Goal: Task Accomplishment & Management: Use online tool/utility

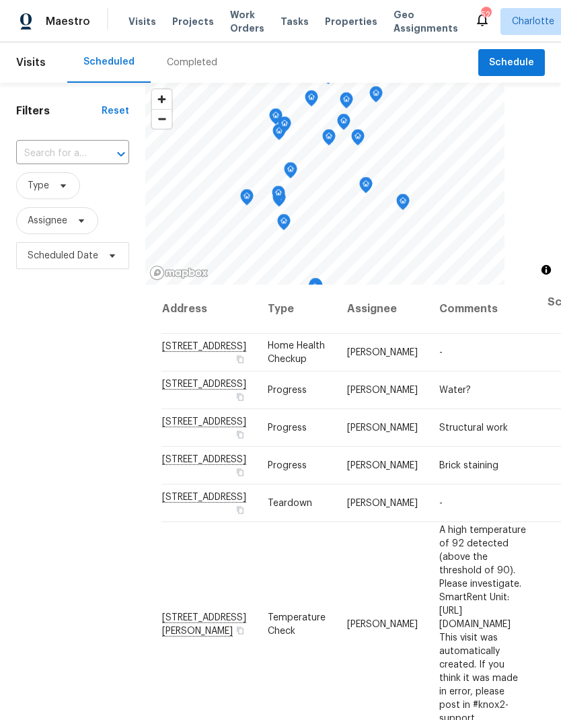
click at [230, 29] on span "Work Orders" at bounding box center [247, 21] width 34 height 27
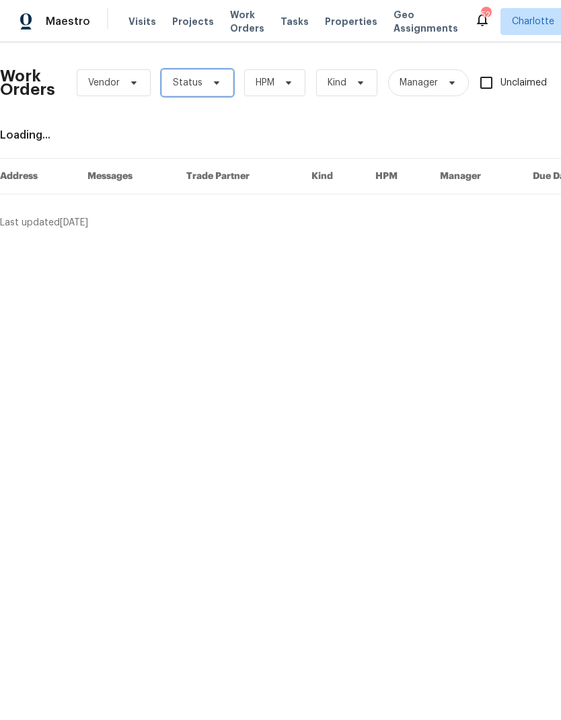
click at [207, 86] on span at bounding box center [214, 82] width 15 height 11
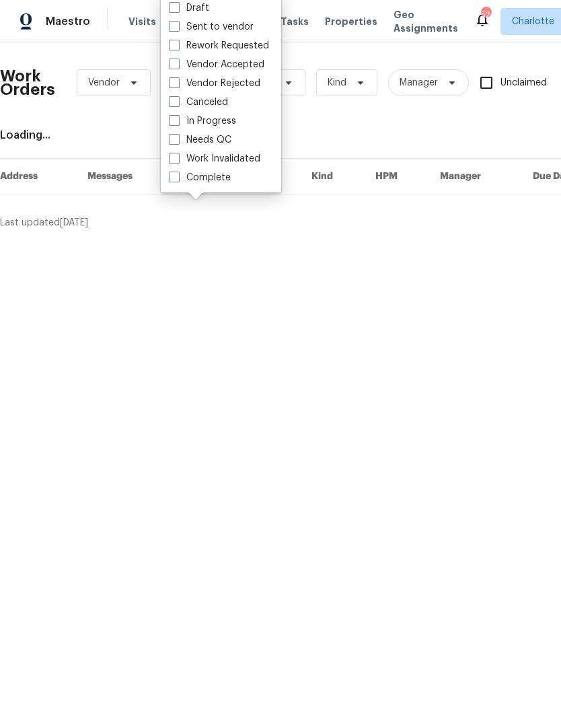
click at [227, 141] on label "Needs QC" at bounding box center [200, 139] width 63 height 13
click at [178, 141] on input "Needs QC" at bounding box center [173, 137] width 9 height 9
checkbox input "true"
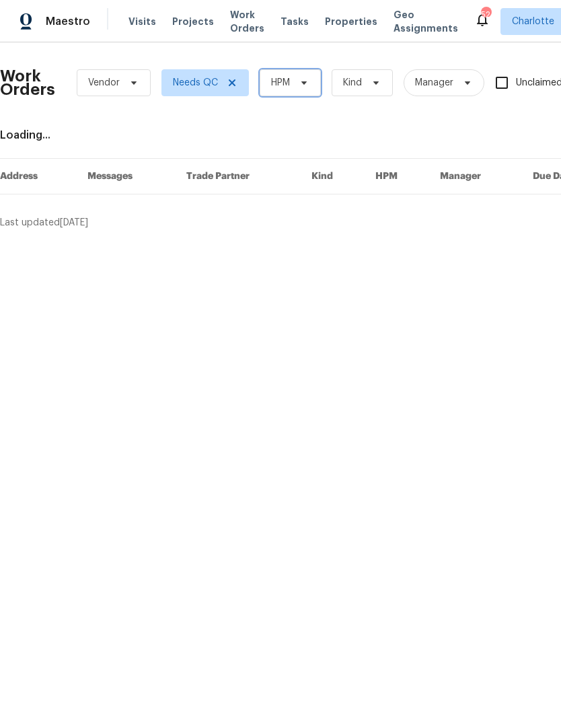
click at [296, 90] on span "HPM" at bounding box center [290, 82] width 61 height 27
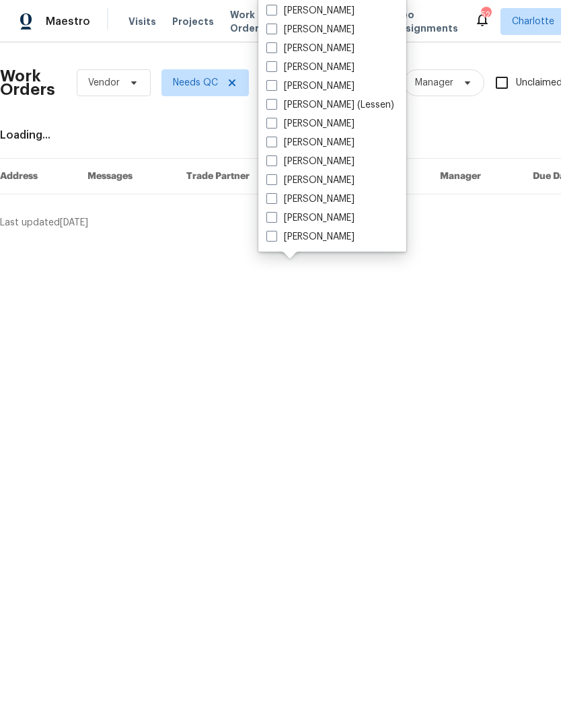
scroll to position [167, 0]
click at [327, 240] on label "[PERSON_NAME]" at bounding box center [310, 236] width 88 height 13
click at [275, 239] on input "[PERSON_NAME]" at bounding box center [270, 234] width 9 height 9
checkbox input "true"
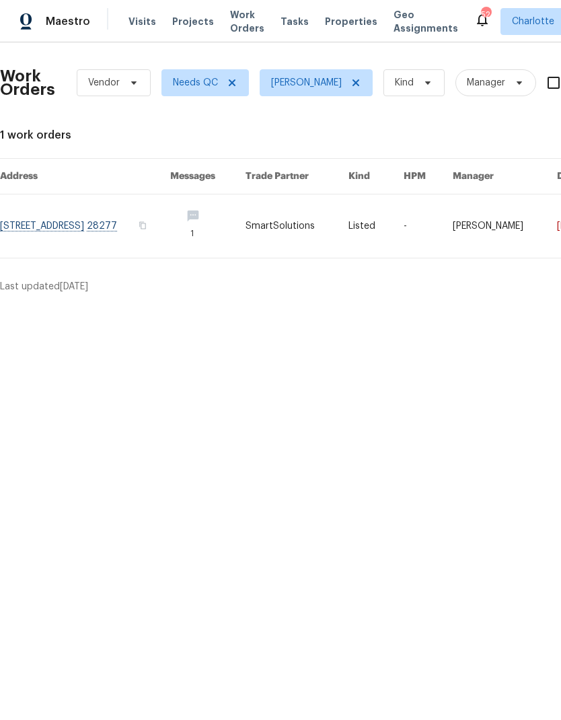
click at [167, 229] on link at bounding box center [85, 225] width 170 height 63
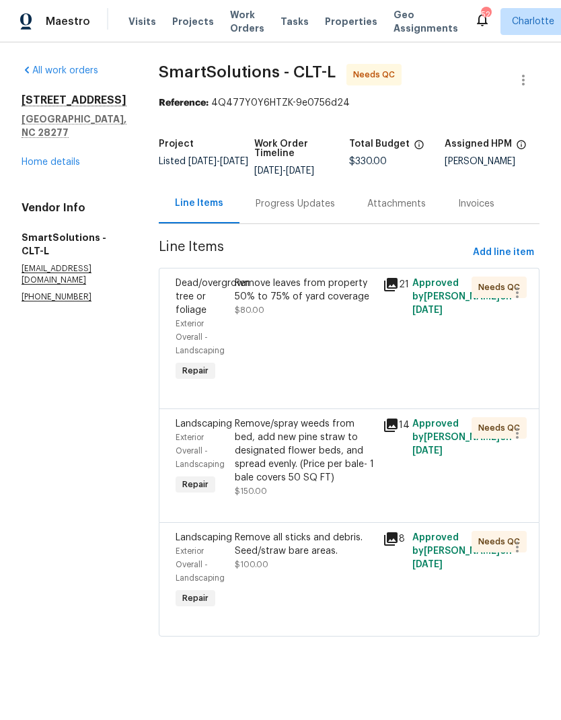
click at [344, 288] on div "Remove leaves from property 50% to 75% of yard coverage" at bounding box center [305, 289] width 140 height 27
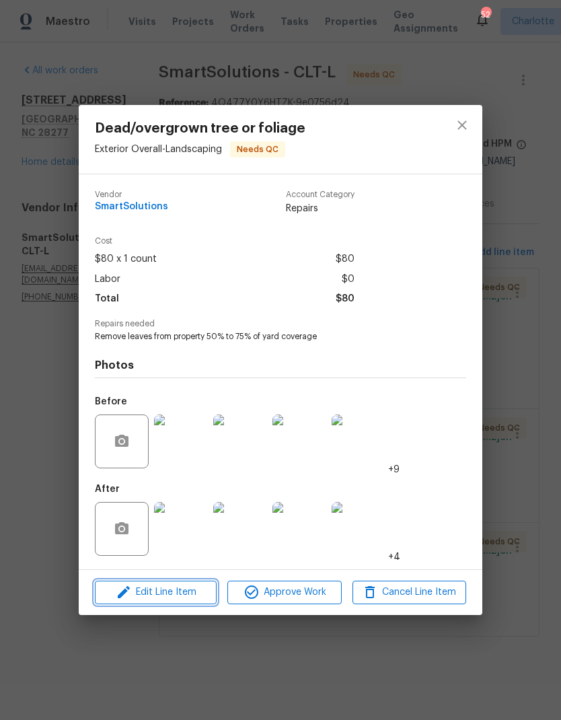
click at [192, 596] on span "Edit Line Item" at bounding box center [156, 592] width 114 height 17
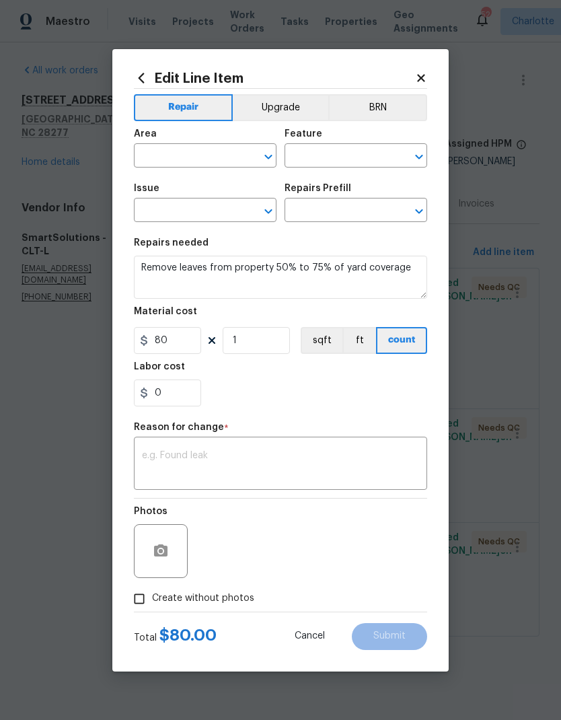
type input "Exterior Overall"
type input "Landscaping"
type input "Dead/overgrown tree or foliage"
type input "Leaf Removal (Average) $80.00"
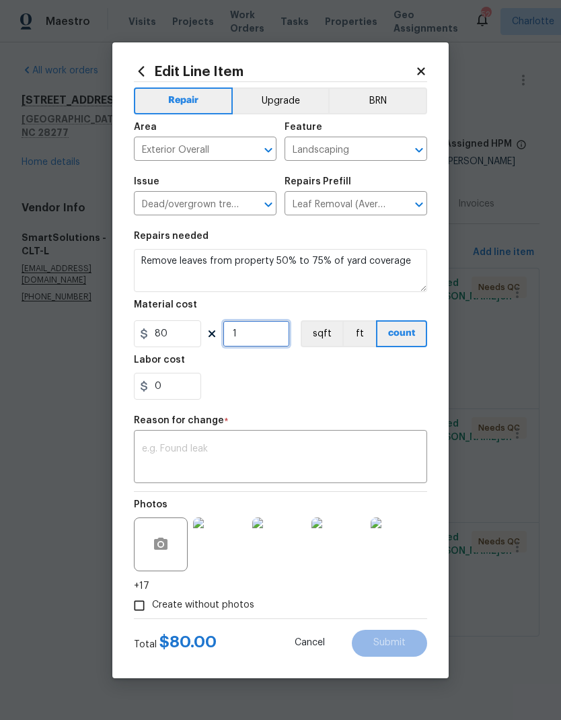
click at [275, 330] on input "1" at bounding box center [256, 333] width 67 height 27
type input "2"
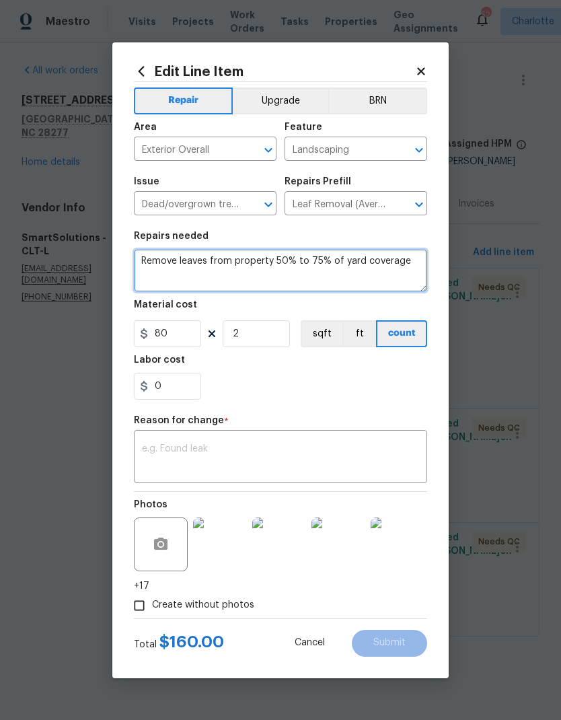
click at [309, 266] on textarea "Remove leaves from property 50% to 75% of yard coverage" at bounding box center [280, 270] width 293 height 43
type textarea "Remove leaves from property 75% of yard coverage"
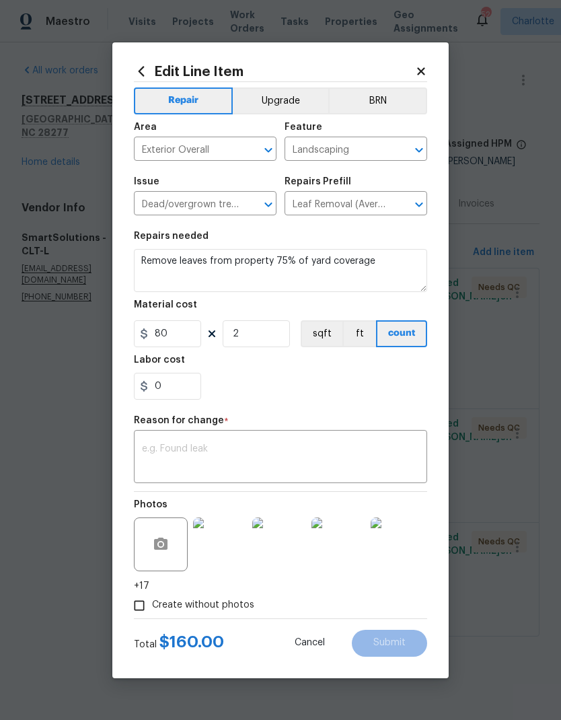
click at [325, 459] on textarea at bounding box center [280, 458] width 277 height 28
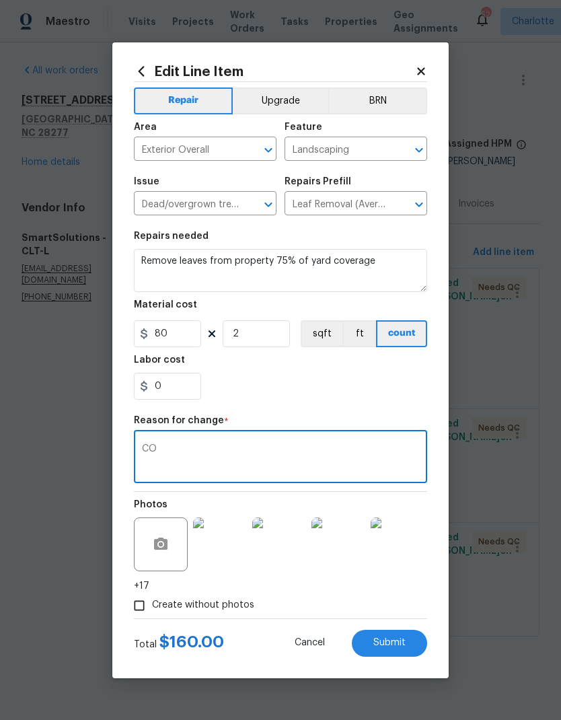
type textarea "CO"
click at [408, 649] on button "Submit" at bounding box center [389, 642] width 75 height 27
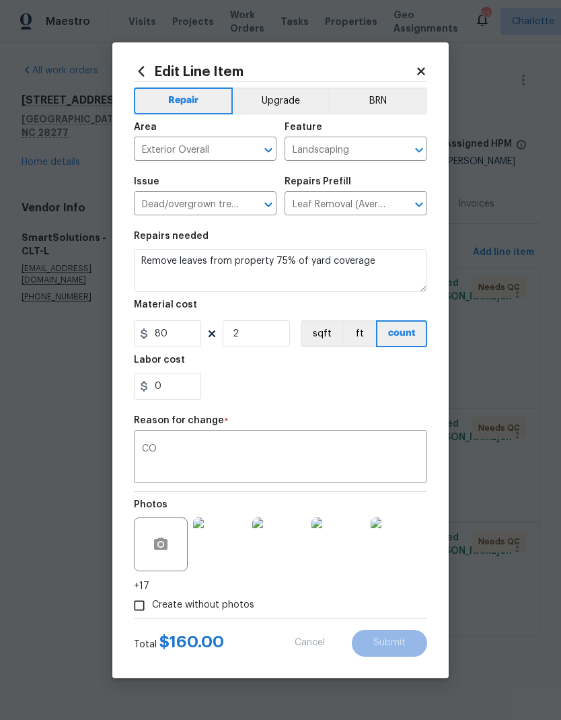
type textarea "Remove leaves from property 50% to 75% of yard coverage"
type input "1"
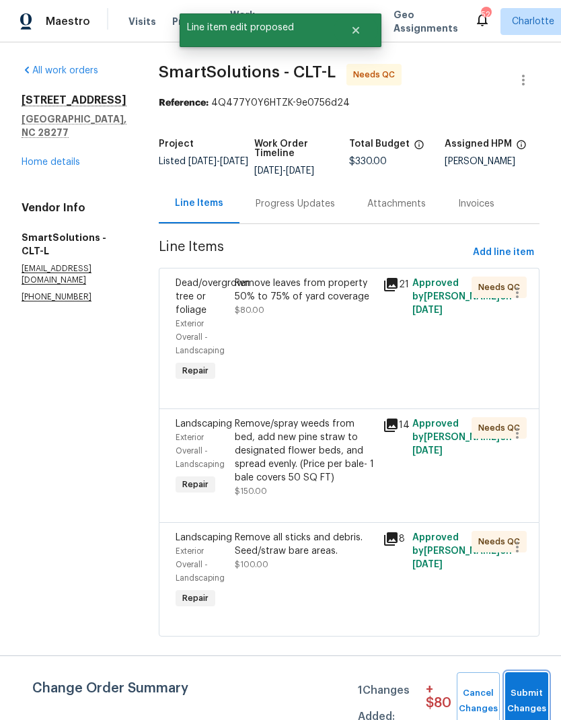
click at [524, 693] on span "Submit Changes" at bounding box center [527, 700] width 30 height 31
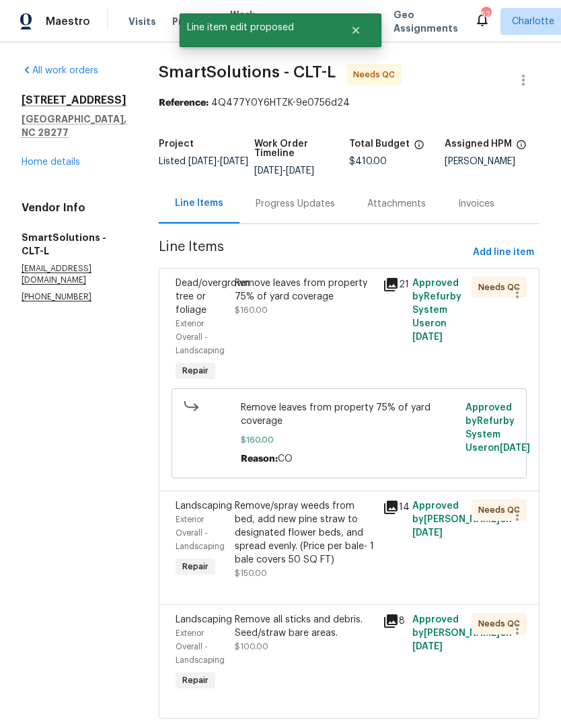
click at [305, 207] on div "Progress Updates" at bounding box center [295, 203] width 79 height 13
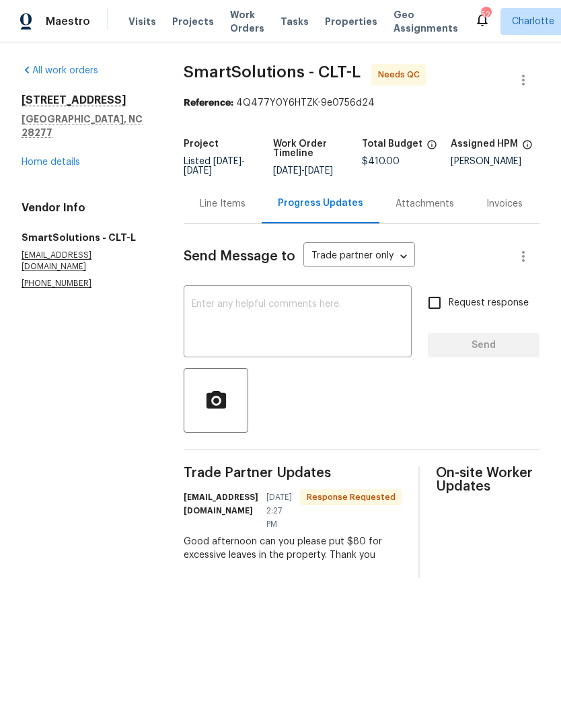
click at [325, 327] on textarea at bounding box center [298, 322] width 212 height 47
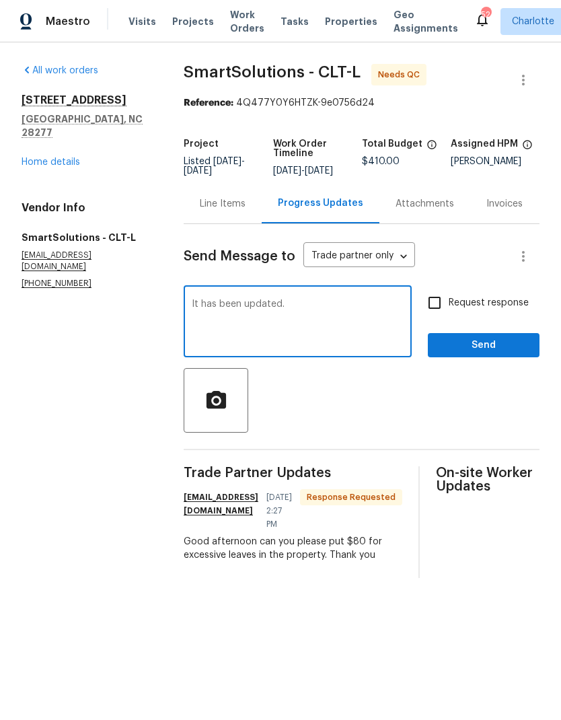
click at [196, 311] on textarea "It has been updated." at bounding box center [298, 322] width 212 height 47
click at [196, 310] on textarea "It has been updated." at bounding box center [298, 322] width 212 height 47
click at [211, 295] on div "Send Message to Trade partner only Trade partner only ​ It has been updated. x …" at bounding box center [362, 401] width 356 height 354
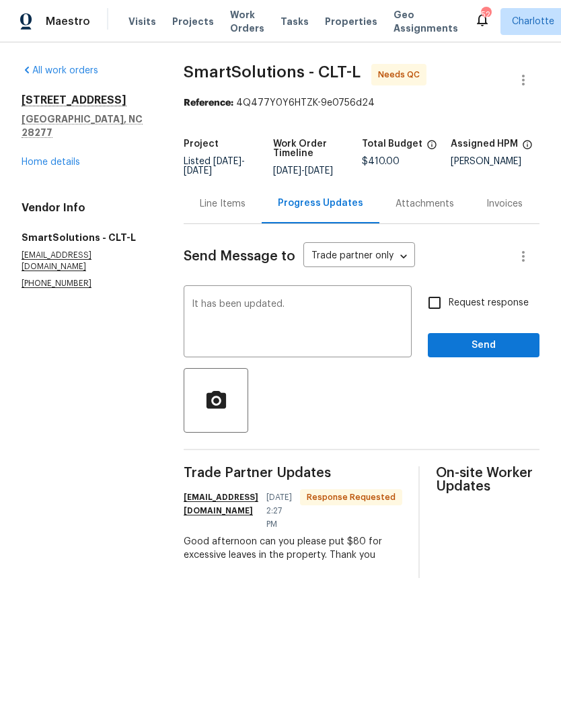
click at [202, 309] on textarea "It has been updated." at bounding box center [298, 322] width 212 height 47
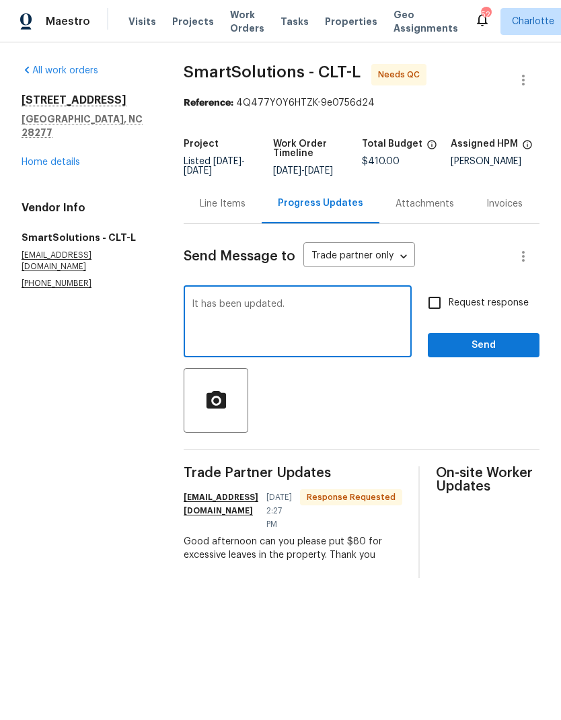
click at [202, 309] on textarea "It has been updated." at bounding box center [298, 322] width 212 height 47
click at [204, 311] on textarea "It has been updated." at bounding box center [298, 322] width 212 height 47
type textarea "I have updated. Thanks"
click at [496, 354] on span "Send" at bounding box center [483, 345] width 90 height 17
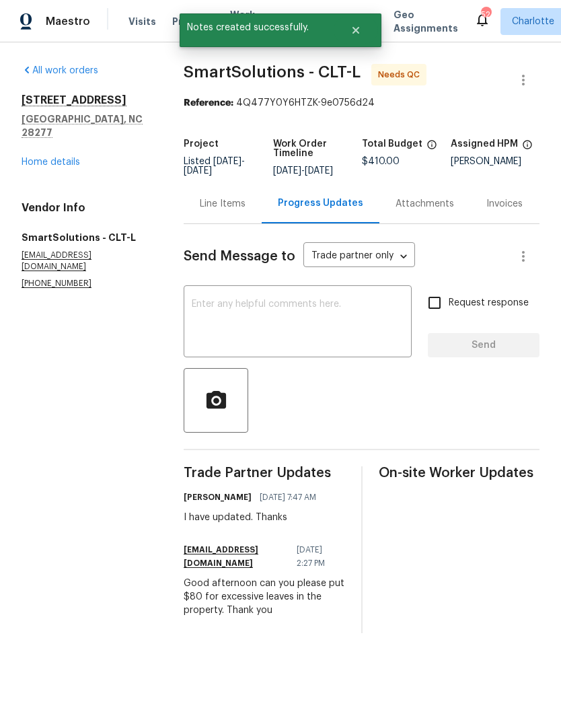
click at [217, 210] on div "Line Items" at bounding box center [223, 203] width 46 height 13
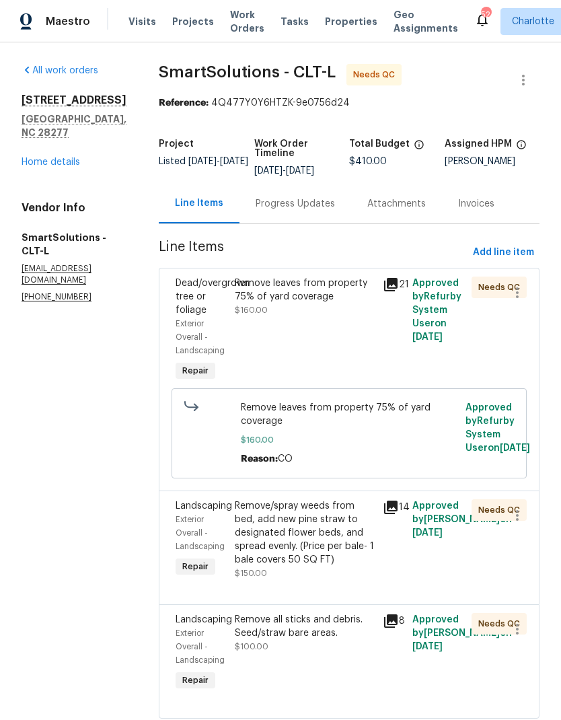
click at [336, 291] on div "Remove leaves from property 75% of yard coverage" at bounding box center [305, 289] width 140 height 27
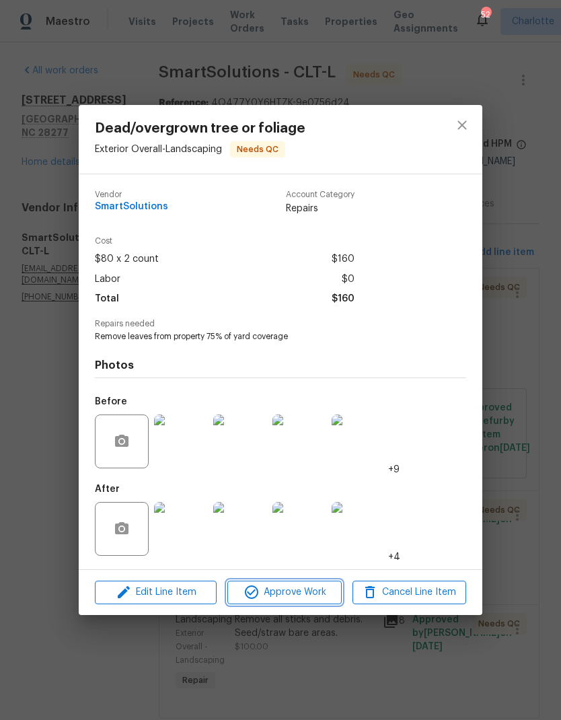
click at [315, 590] on span "Approve Work" at bounding box center [284, 592] width 106 height 17
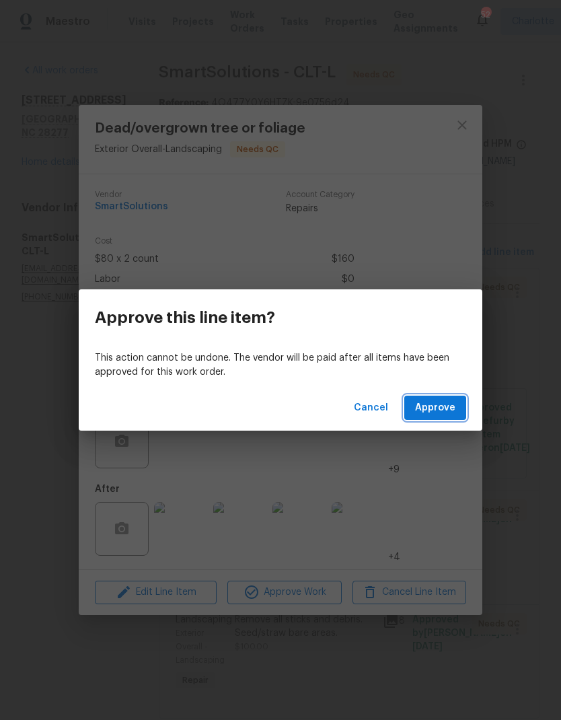
click at [444, 410] on span "Approve" at bounding box center [435, 407] width 40 height 17
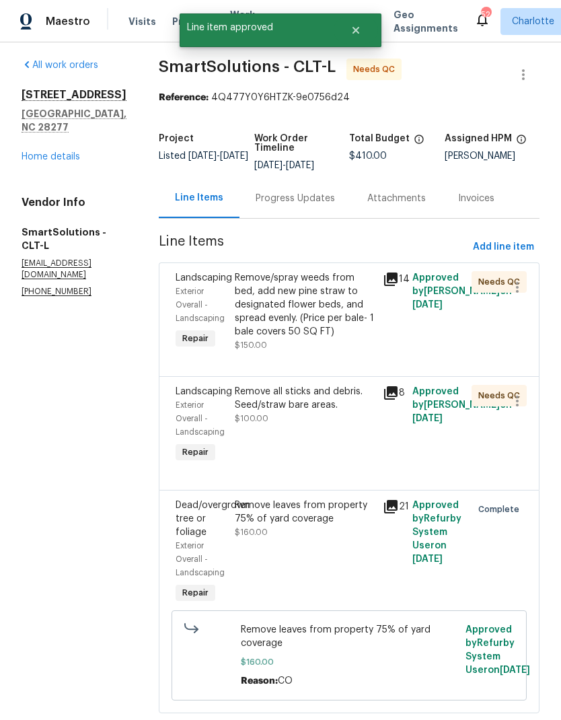
scroll to position [5, 0]
click at [356, 311] on div "Remove/spray weeds from bed, add new pine straw to designated flower beds, and …" at bounding box center [305, 305] width 140 height 67
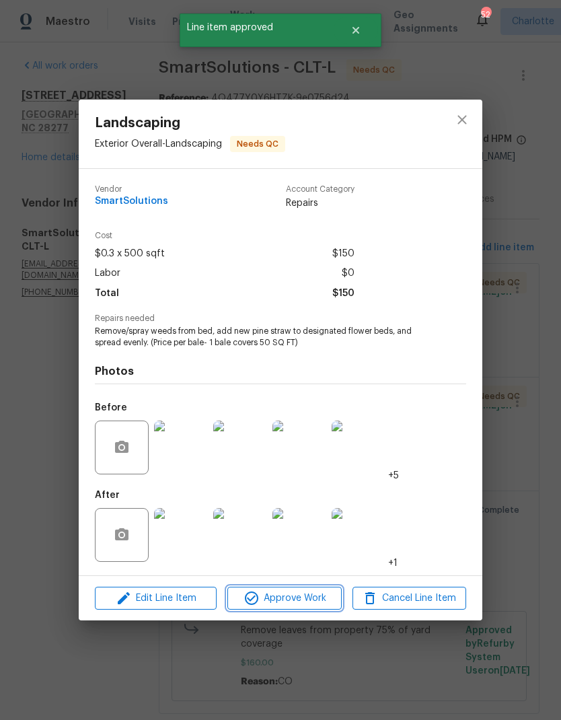
click at [320, 609] on button "Approve Work" at bounding box center [284, 598] width 114 height 24
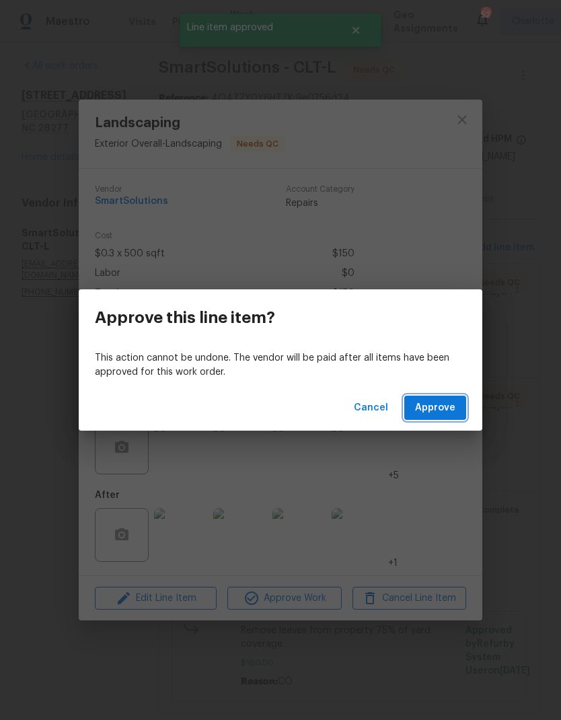
click at [453, 406] on span "Approve" at bounding box center [435, 407] width 40 height 17
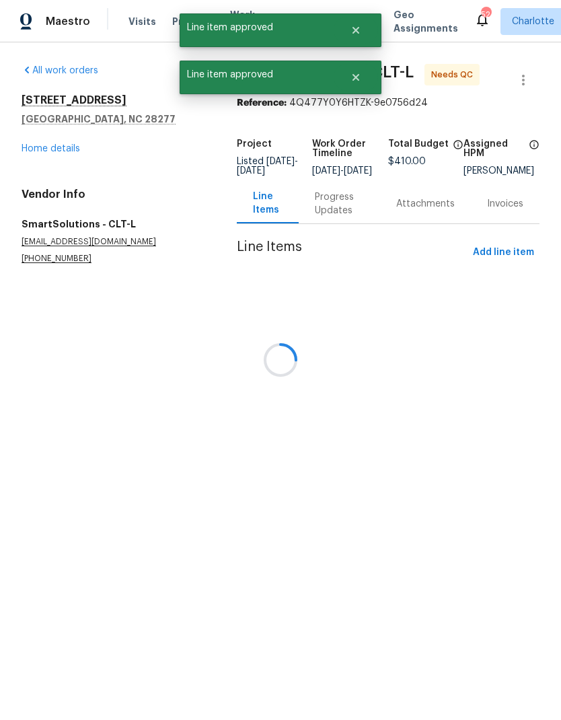
scroll to position [0, 0]
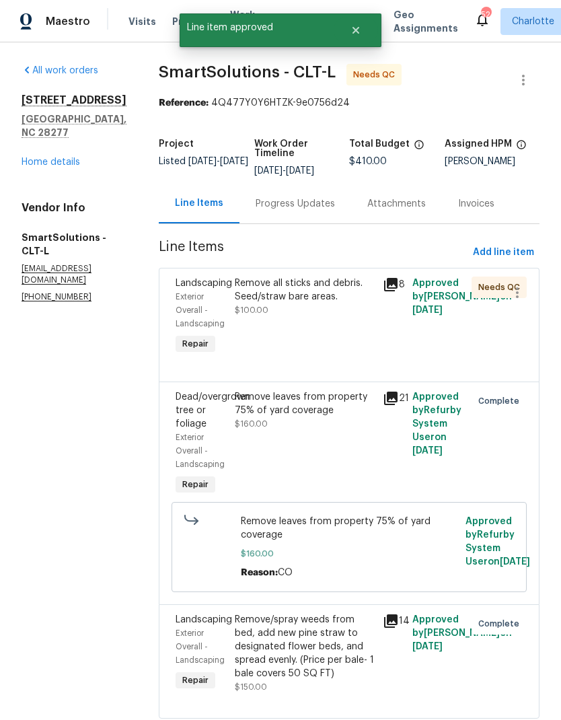
click at [364, 283] on div "Remove all sticks and debris. Seed/straw bare areas." at bounding box center [305, 289] width 140 height 27
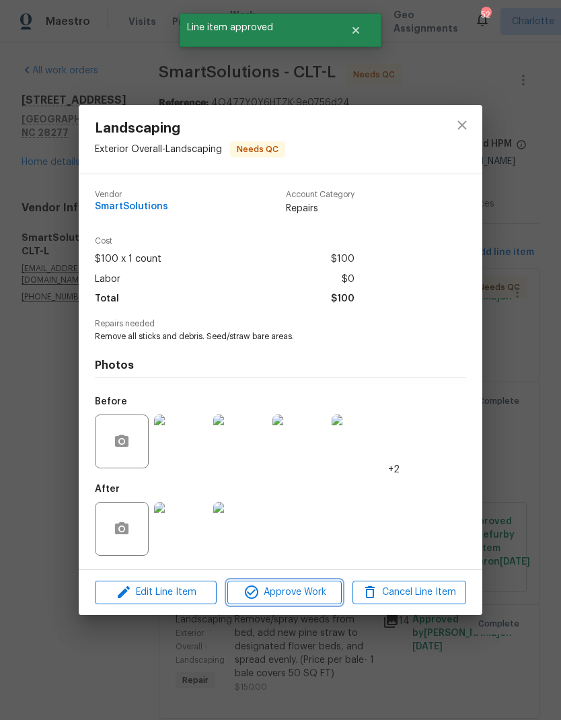
click at [310, 599] on span "Approve Work" at bounding box center [284, 592] width 106 height 17
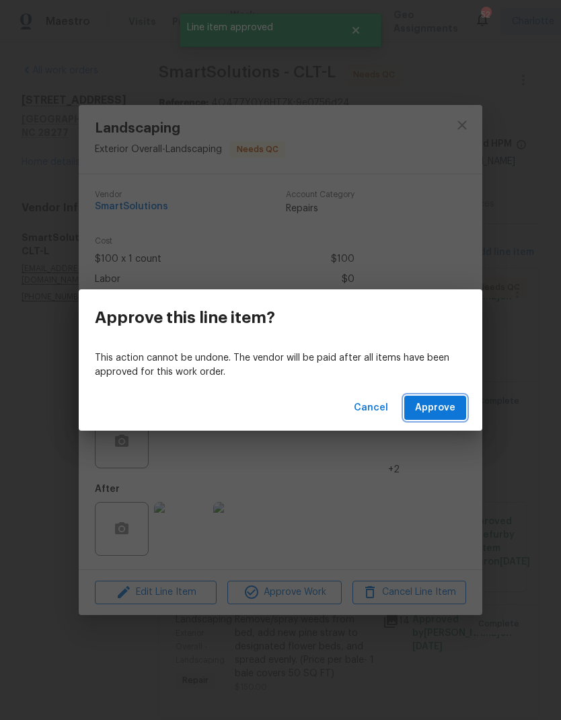
click at [454, 419] on button "Approve" at bounding box center [435, 407] width 62 height 25
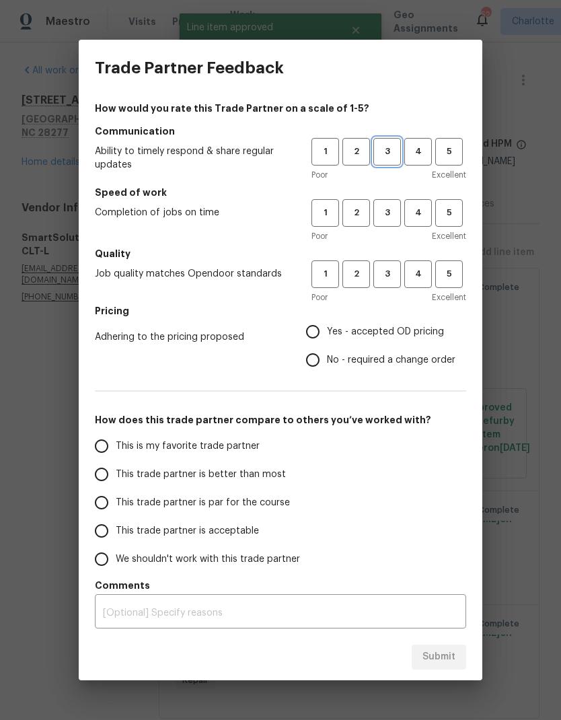
click at [395, 160] on button "3" at bounding box center [387, 152] width 28 height 28
click at [397, 224] on button "3" at bounding box center [387, 213] width 28 height 28
click at [397, 269] on span "3" at bounding box center [387, 273] width 25 height 15
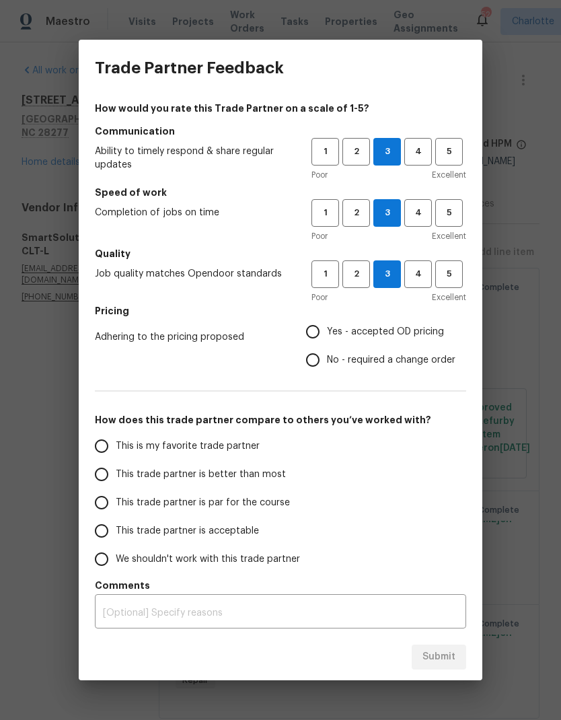
click at [326, 354] on input "No - required a change order" at bounding box center [313, 360] width 28 height 28
radio input "true"
click at [108, 473] on input "This trade partner is better than most" at bounding box center [101, 474] width 28 height 28
click at [455, 660] on span "Submit" at bounding box center [438, 656] width 33 height 17
radio input "true"
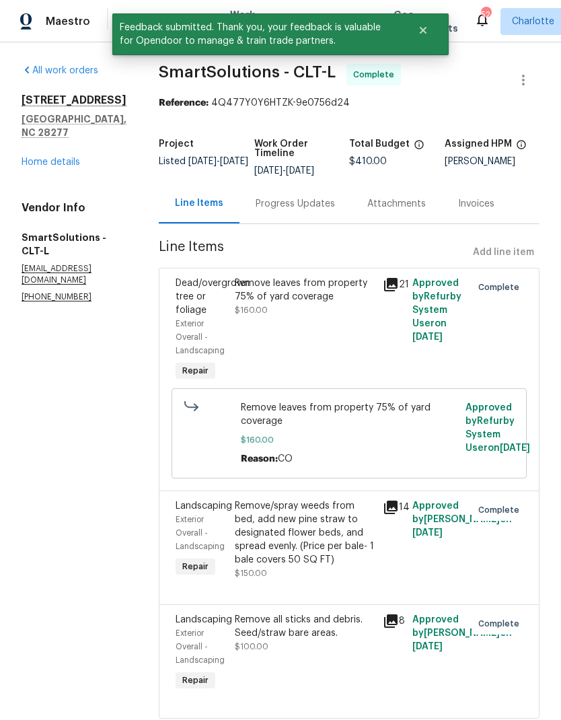
click at [350, 478] on div "Remove leaves from property 75% of yard coverage $160.00 Reason: CO Approved by…" at bounding box center [348, 433] width 355 height 90
click at [79, 163] on link "Home details" at bounding box center [51, 161] width 59 height 9
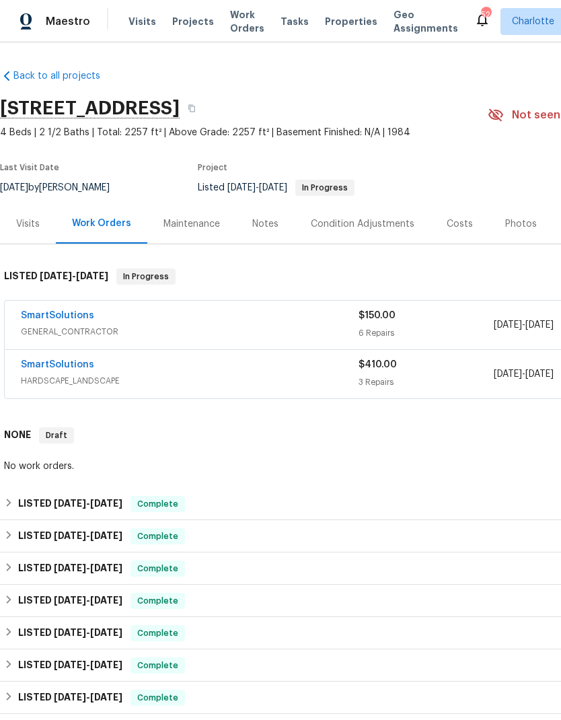
click at [31, 319] on link "SmartSolutions" at bounding box center [57, 315] width 73 height 9
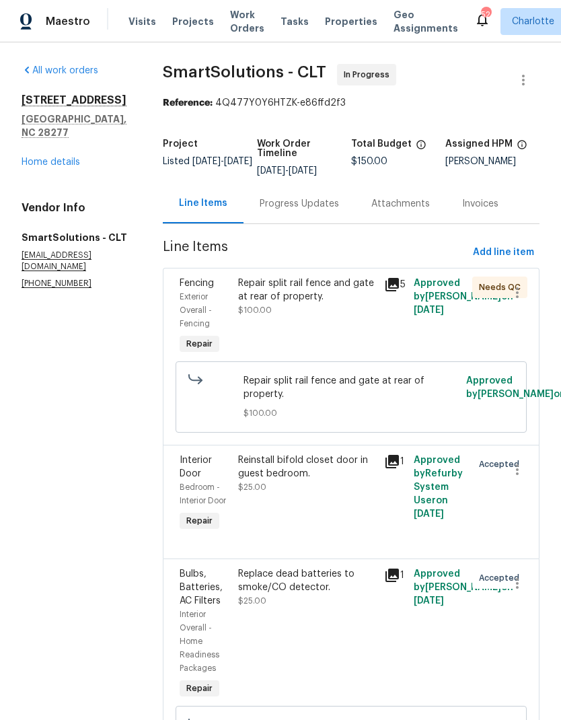
click at [346, 299] on div "Repair split rail fence and gate at rear of property." at bounding box center [307, 289] width 139 height 27
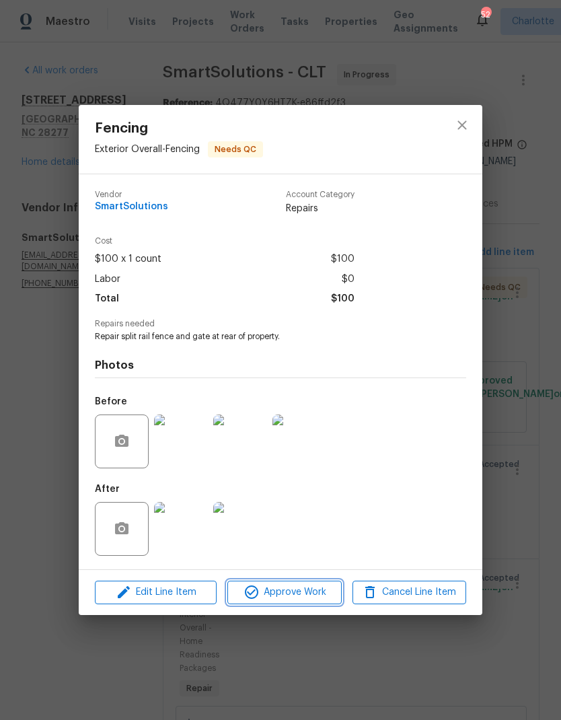
click at [316, 598] on span "Approve Work" at bounding box center [284, 592] width 106 height 17
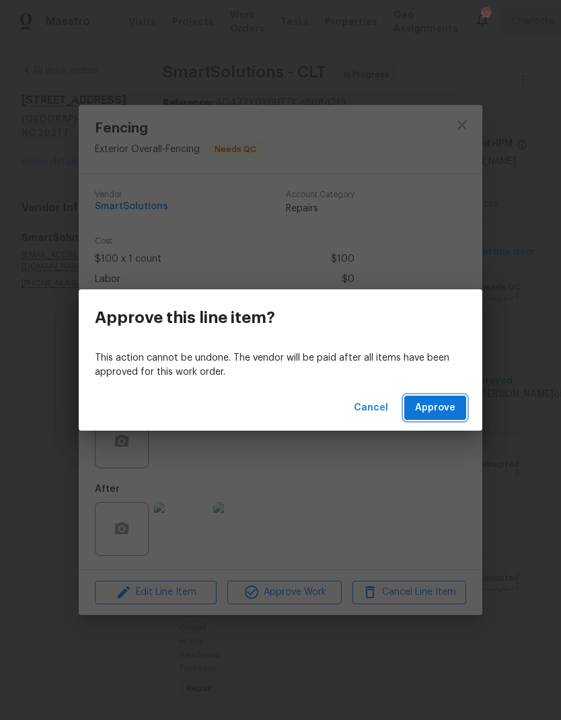
click at [438, 411] on span "Approve" at bounding box center [435, 407] width 40 height 17
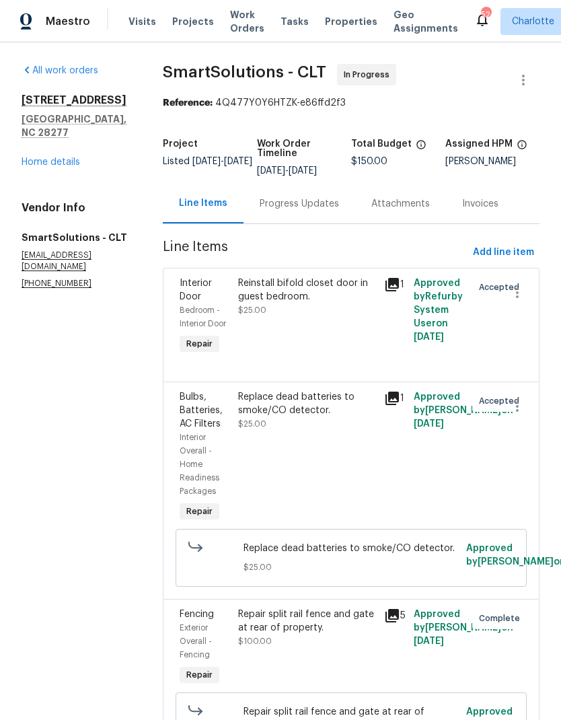
click at [66, 33] on div "Maestro" at bounding box center [45, 21] width 90 height 27
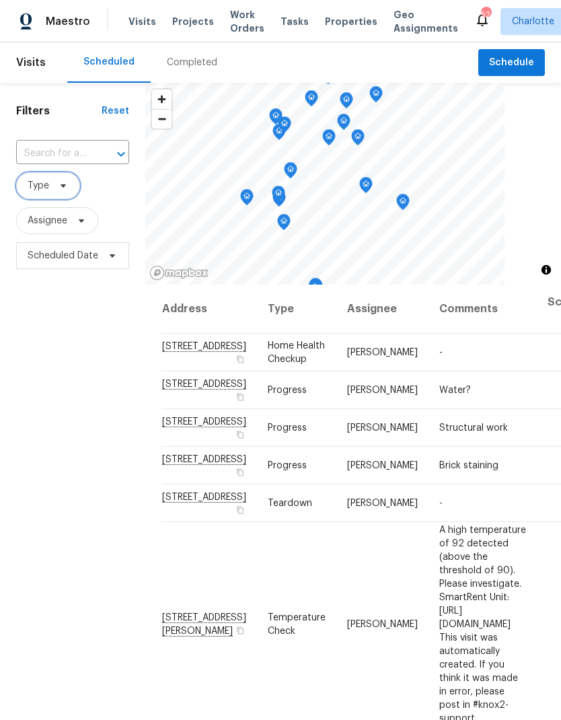
click at [65, 187] on icon at bounding box center [63, 185] width 11 height 11
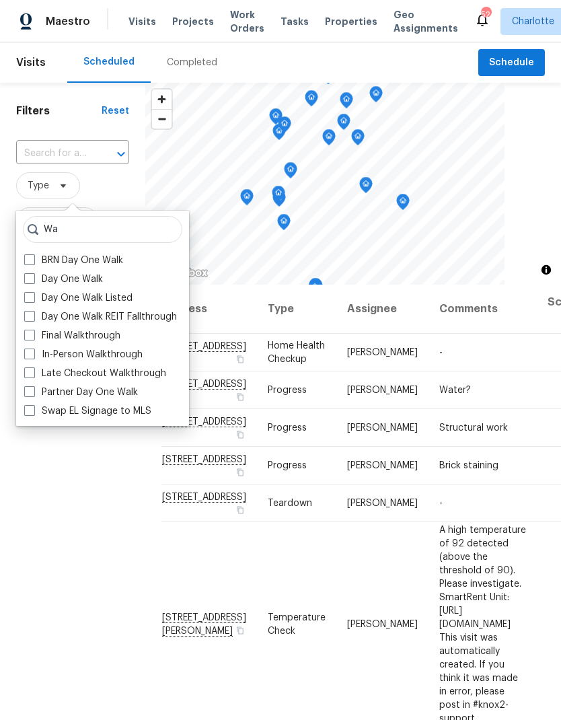
type input "Wa"
click at [35, 360] on label "In-Person Walkthrough" at bounding box center [83, 354] width 118 height 13
click at [33, 356] on input "In-Person Walkthrough" at bounding box center [28, 352] width 9 height 9
checkbox input "true"
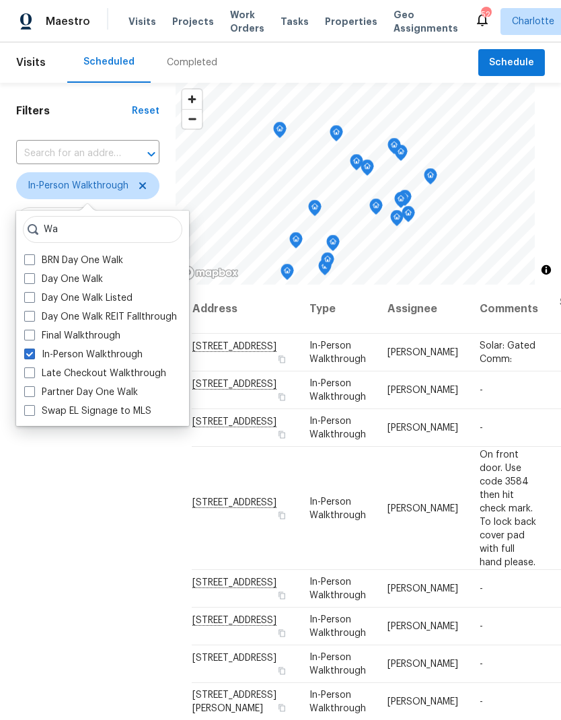
click at [40, 463] on div "Filters Reset ​ In-Person Walkthrough Assignee Scheduled Date" at bounding box center [88, 471] width 176 height 777
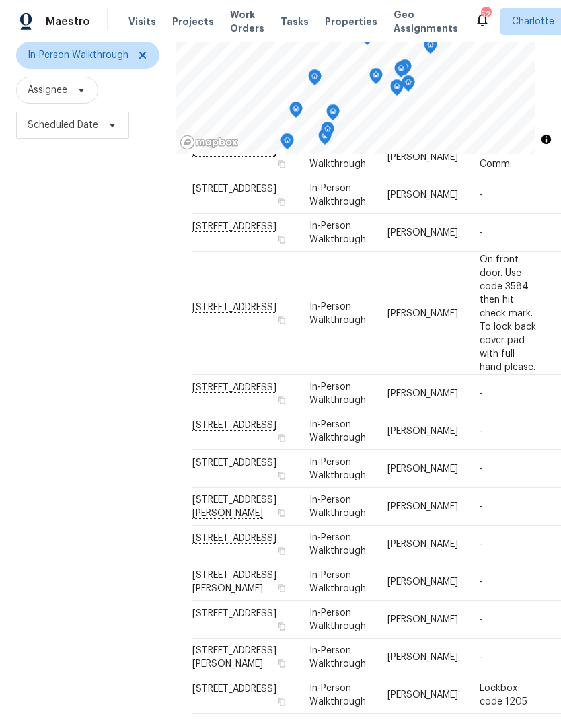
scroll to position [130, 0]
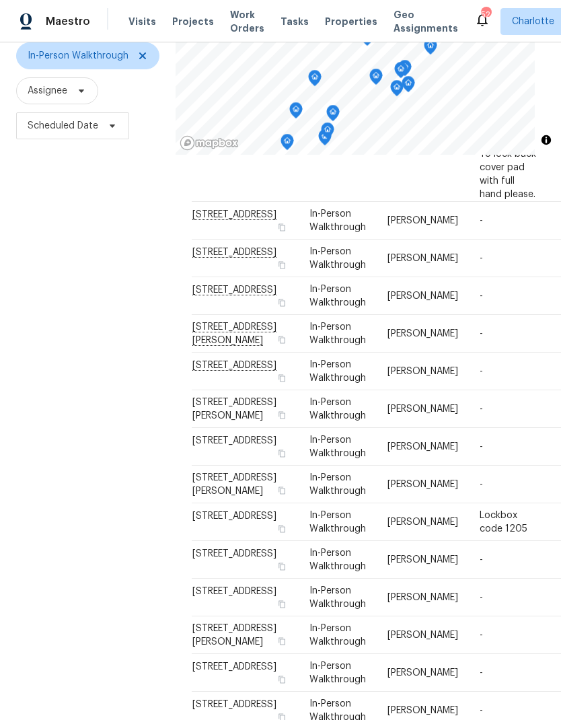
click at [46, 541] on div "Filters Reset ​ In-Person Walkthrough Assignee Scheduled Date" at bounding box center [88, 341] width 176 height 777
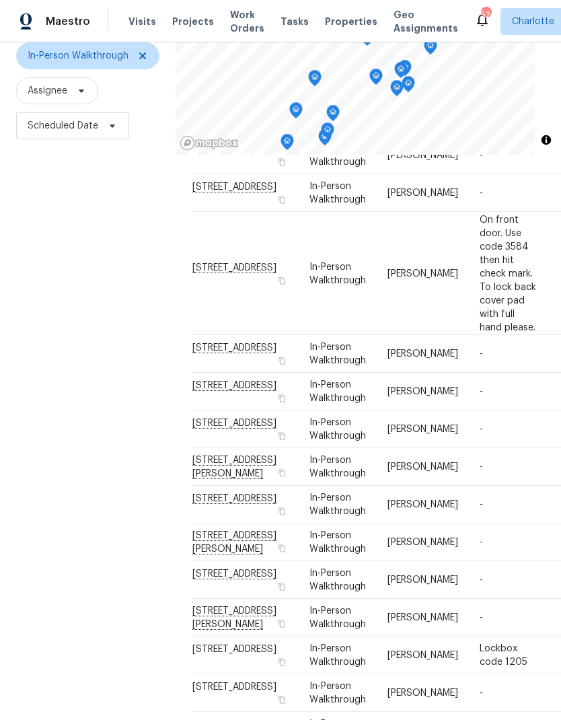
scroll to position [127, 0]
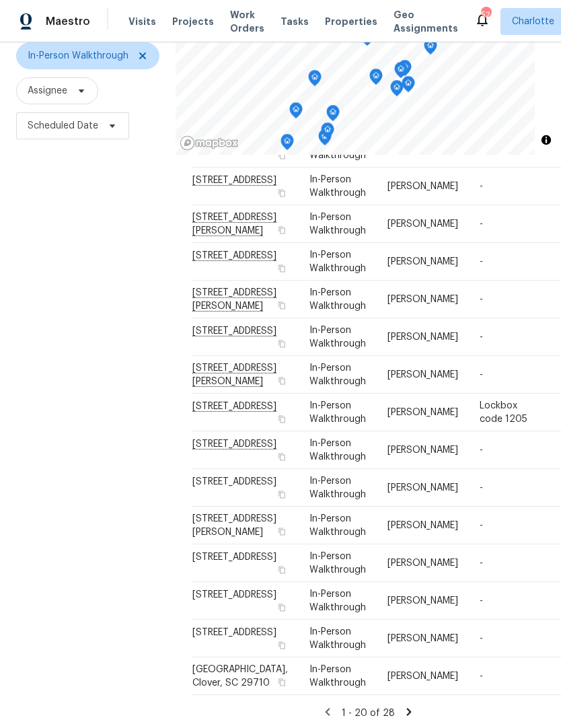
click at [52, 558] on div "Filters Reset ​ In-Person Walkthrough Assignee Scheduled Date" at bounding box center [88, 341] width 176 height 777
click at [50, 551] on div "Filters Reset ​ In-Person Walkthrough Assignee Scheduled Date" at bounding box center [88, 341] width 176 height 777
click at [48, 516] on div "Filters Reset ​ In-Person Walkthrough Assignee Scheduled Date" at bounding box center [88, 341] width 176 height 777
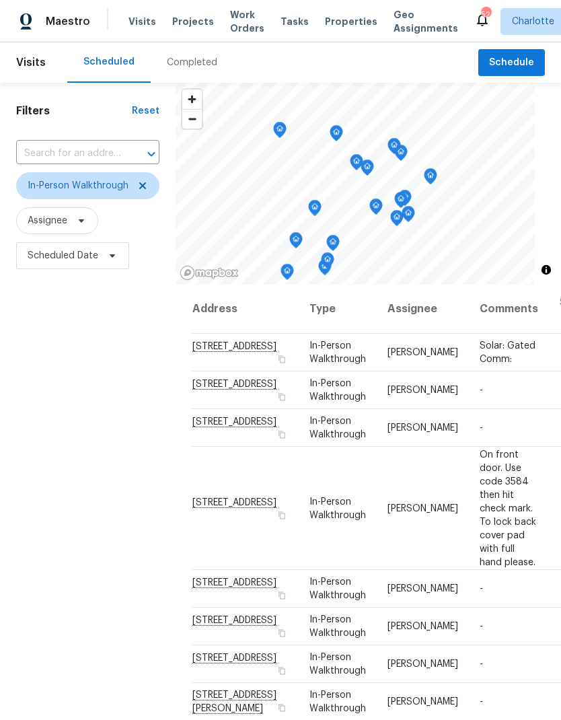
scroll to position [0, 0]
click at [45, 426] on div "Filters Reset ​ In-Person Walkthrough Assignee Scheduled Date" at bounding box center [88, 471] width 176 height 777
click at [71, 207] on span "Assignee" at bounding box center [57, 220] width 82 height 27
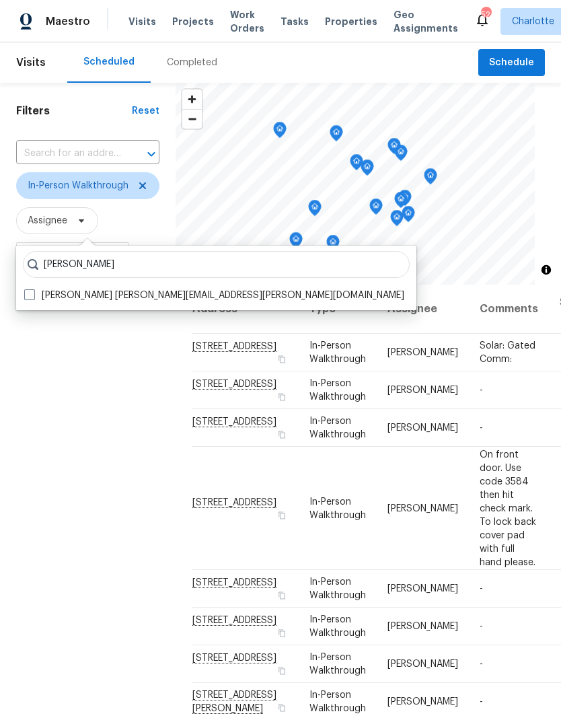
type input "Jason bouque"
click at [30, 289] on span at bounding box center [29, 294] width 11 height 11
click at [30, 288] on input "Jason Bouque jason.bouque@opendoor.com" at bounding box center [28, 292] width 9 height 9
checkbox input "true"
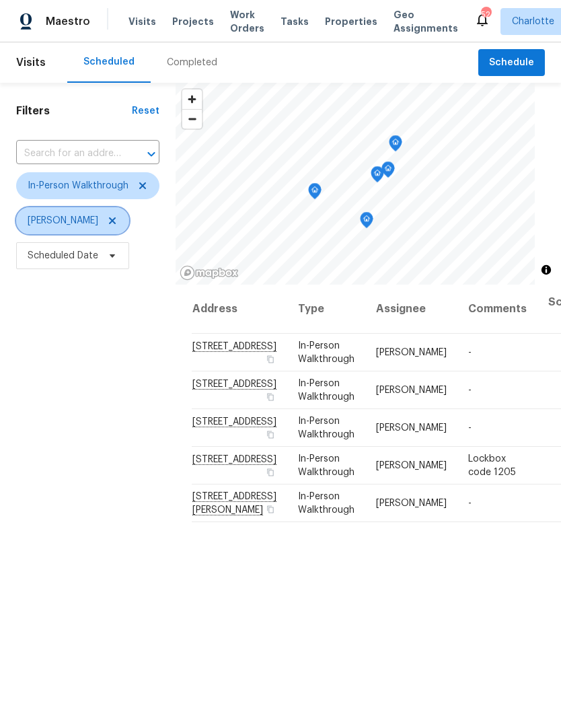
click at [103, 223] on span at bounding box center [110, 220] width 15 height 11
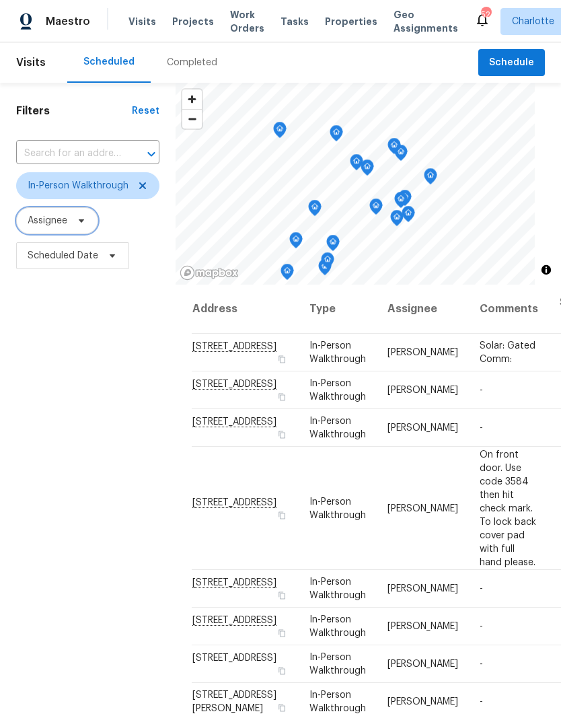
click at [71, 229] on span "Assignee" at bounding box center [57, 220] width 82 height 27
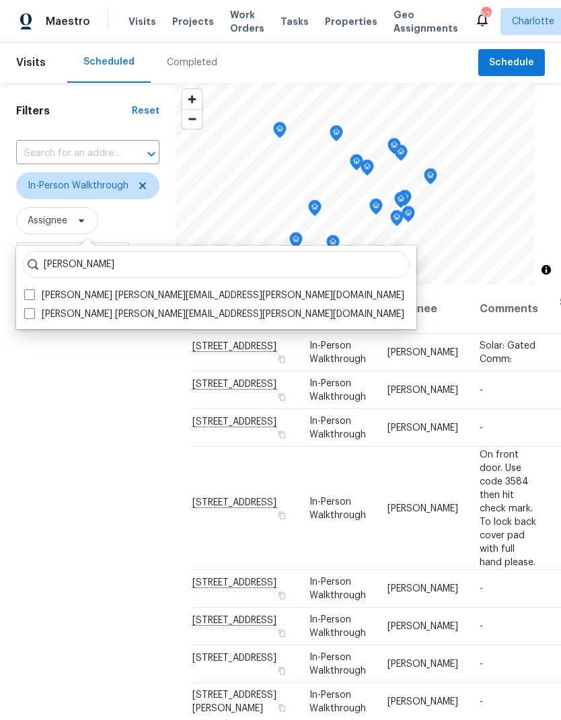
type input "Matthew barnhart"
click at [37, 296] on label "Matthew Barnhart matthew.barnhart@opendoor.com" at bounding box center [214, 294] width 380 height 13
click at [33, 296] on input "Matthew Barnhart matthew.barnhart@opendoor.com" at bounding box center [28, 292] width 9 height 9
checkbox input "true"
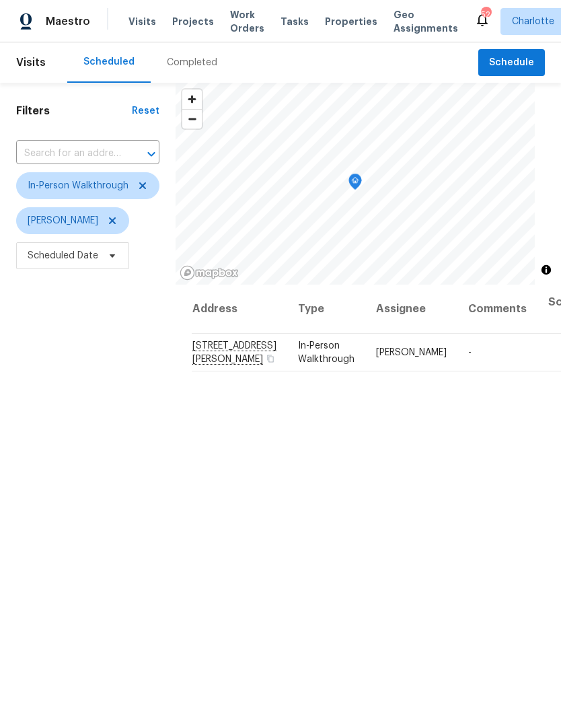
click at [46, 421] on div "Filters Reset ​ In-Person Walkthrough Matthew Barnhart Scheduled Date" at bounding box center [88, 471] width 176 height 777
click at [118, 226] on icon at bounding box center [112, 220] width 11 height 11
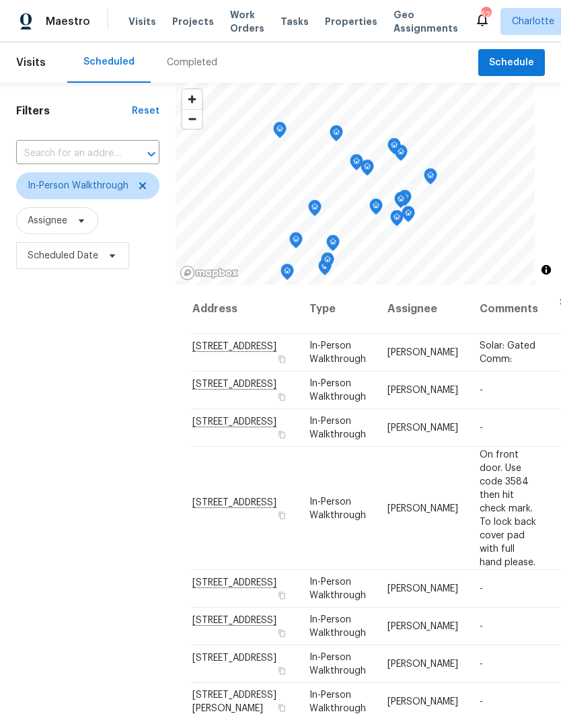
click at [46, 380] on div "Filters Reset ​ In-Person Walkthrough Assignee Scheduled Date" at bounding box center [88, 471] width 176 height 777
click at [137, 190] on icon at bounding box center [142, 185] width 11 height 11
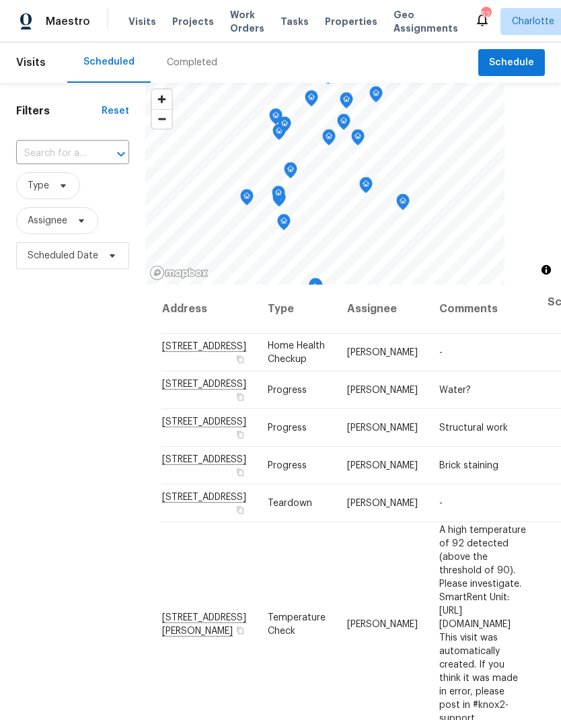
click at [54, 348] on div "Filters Reset ​ Type Assignee Scheduled Date" at bounding box center [72, 471] width 145 height 777
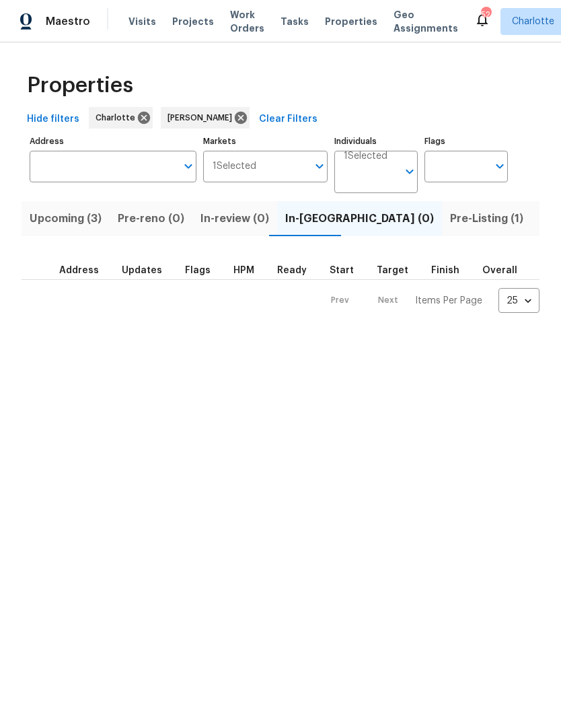
click at [44, 210] on span "Upcoming (3)" at bounding box center [66, 218] width 72 height 19
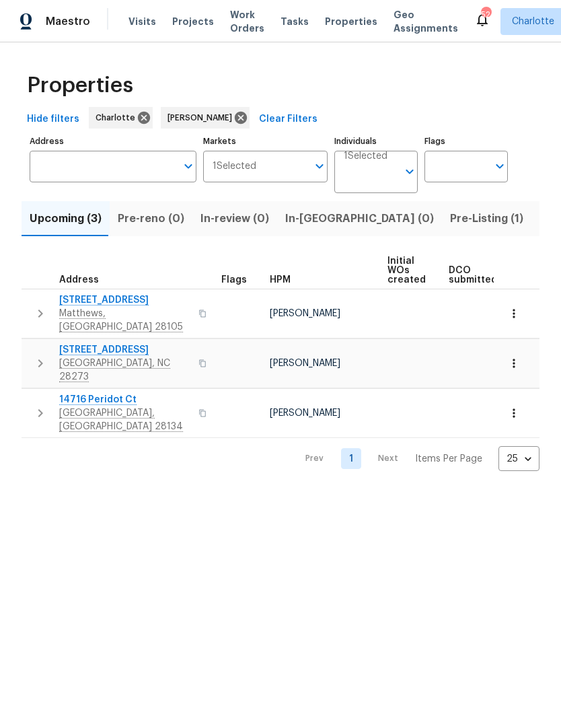
click at [36, 312] on icon "button" at bounding box center [40, 313] width 16 height 16
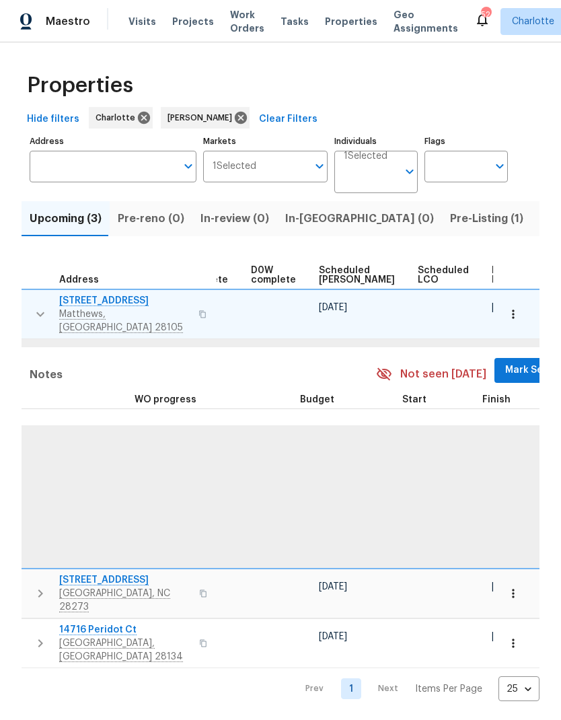
click at [505, 362] on span "Mark Seen" at bounding box center [530, 370] width 50 height 17
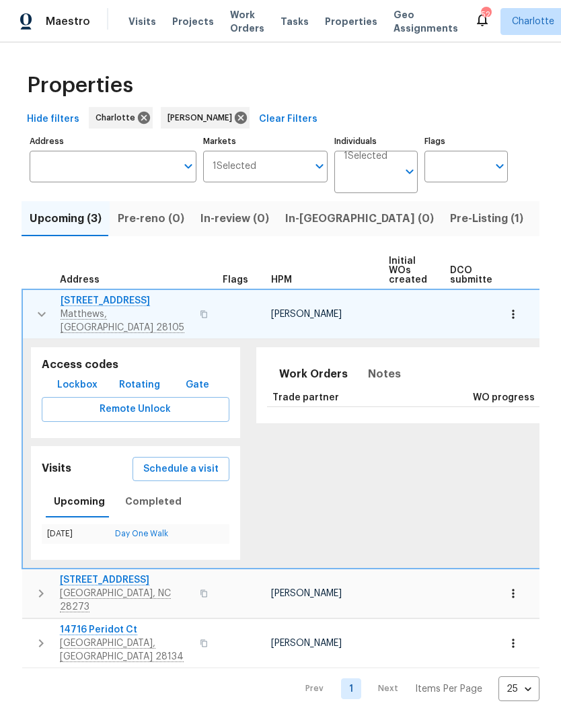
click at [35, 307] on icon "button" at bounding box center [42, 314] width 16 height 16
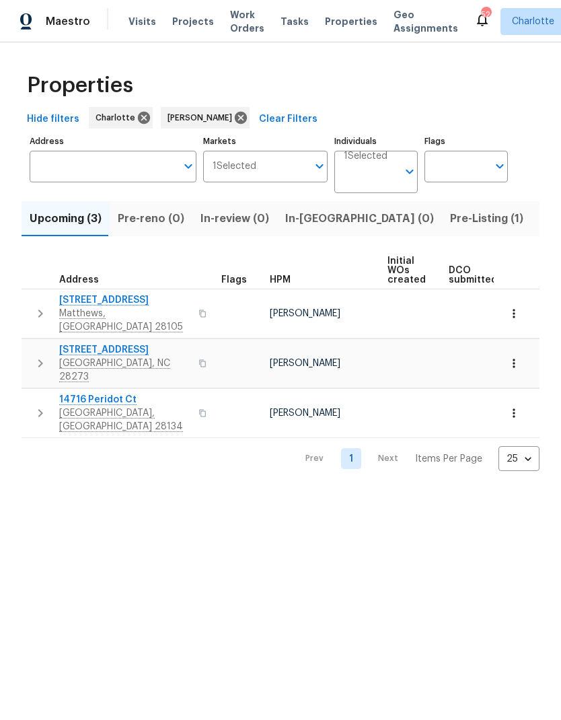
click at [28, 344] on button "button" at bounding box center [40, 363] width 27 height 40
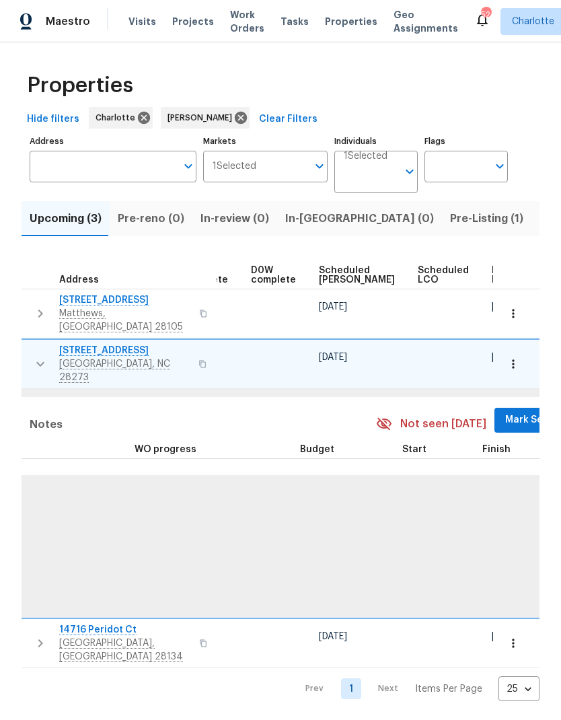
click at [505, 412] on span "Mark Seen" at bounding box center [530, 420] width 50 height 17
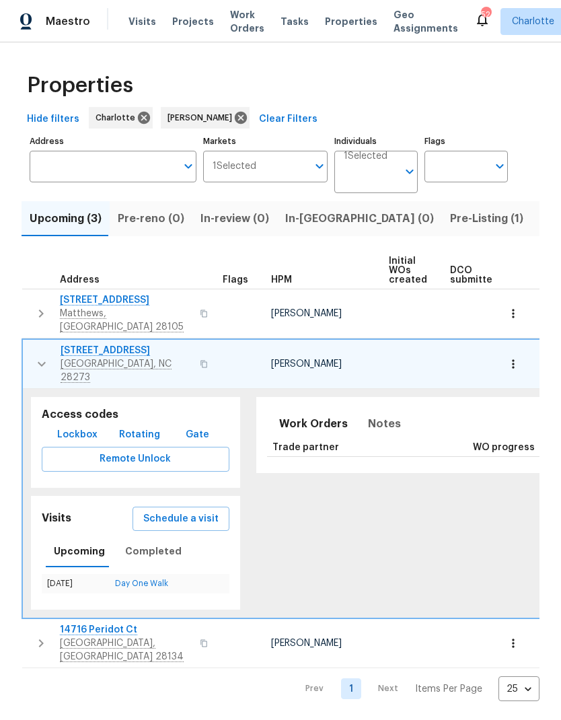
click at [32, 349] on button "button" at bounding box center [41, 364] width 27 height 40
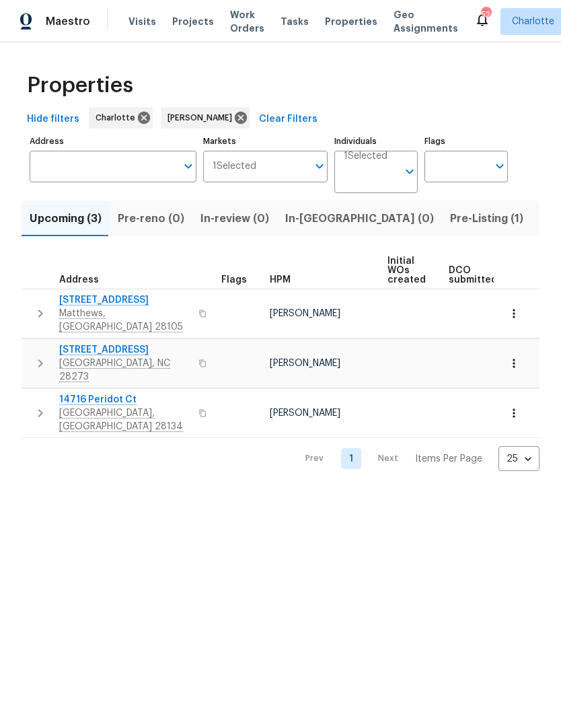
click at [30, 397] on td "[STREET_ADDRESS]" at bounding box center [119, 413] width 194 height 48
click at [35, 405] on icon "button" at bounding box center [40, 413] width 16 height 16
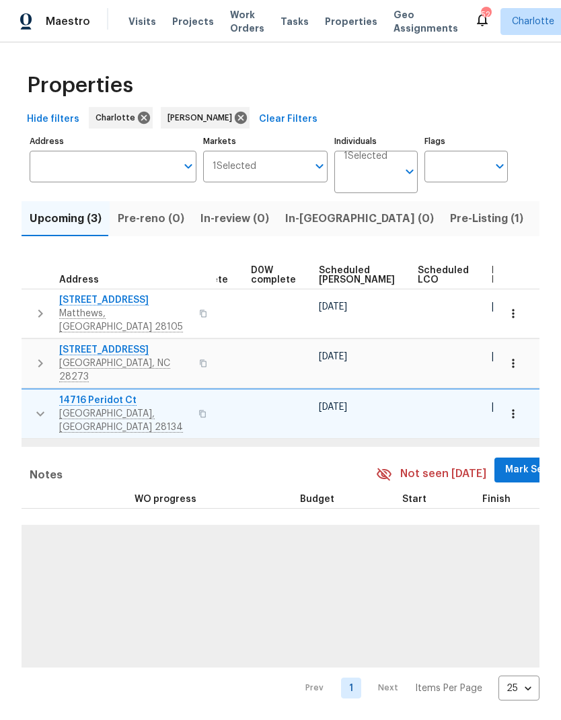
click at [505, 461] on span "Mark Seen" at bounding box center [530, 469] width 50 height 17
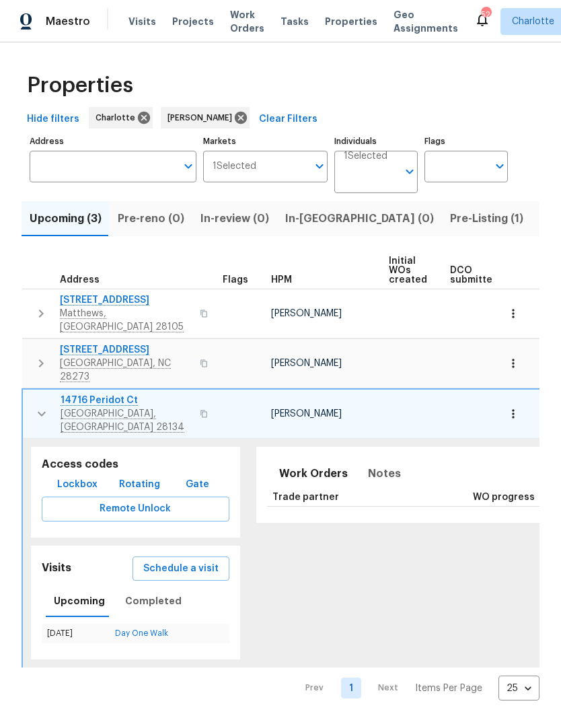
click at [39, 405] on icon "button" at bounding box center [42, 413] width 16 height 16
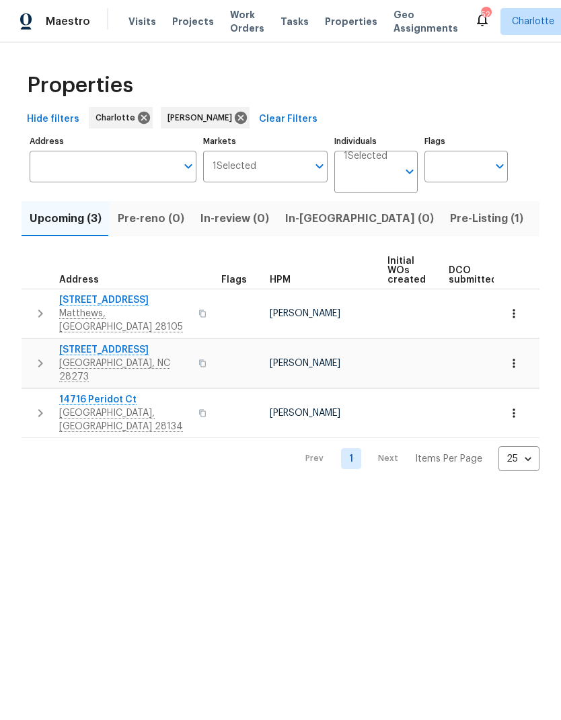
click at [450, 216] on span "Pre-Listing (1)" at bounding box center [486, 218] width 73 height 19
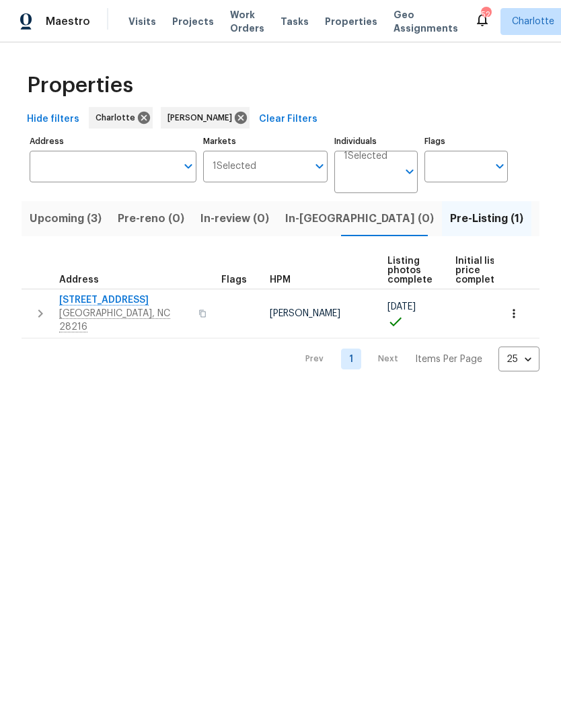
click at [34, 310] on icon "button" at bounding box center [40, 313] width 16 height 16
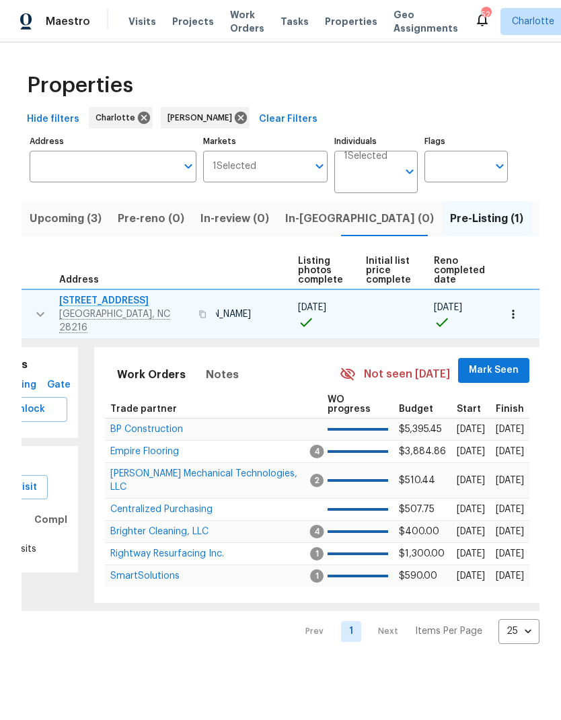
click at [479, 362] on span "Mark Seen" at bounding box center [494, 370] width 50 height 17
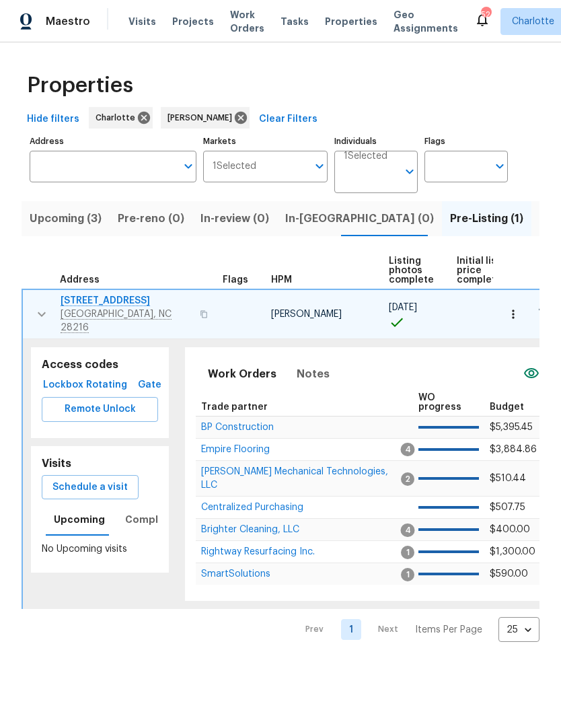
click at [30, 307] on button "button" at bounding box center [41, 314] width 27 height 40
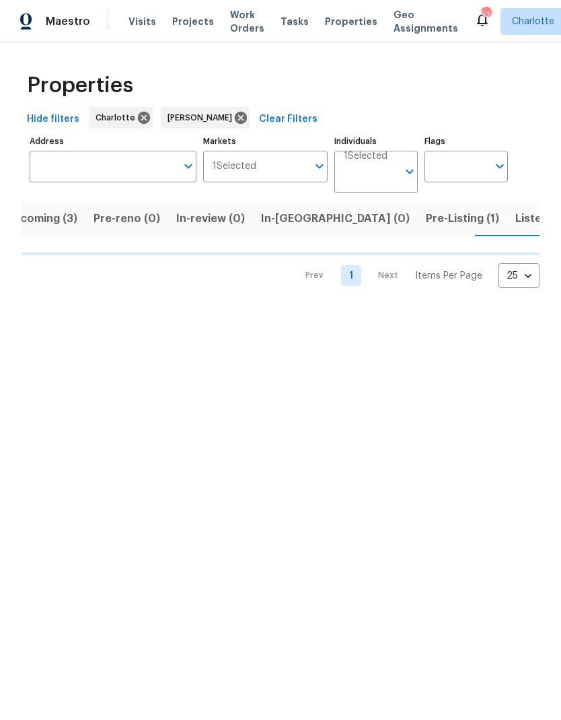
scroll to position [0, 26]
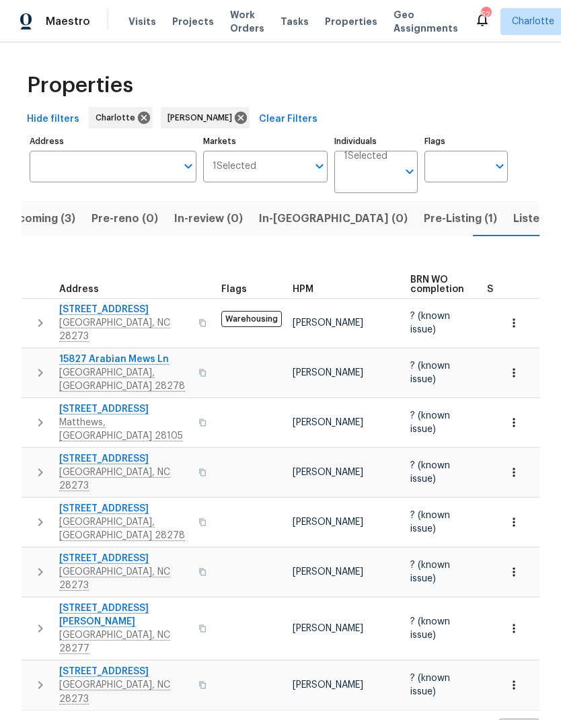
click at [40, 321] on icon "button" at bounding box center [40, 323] width 16 height 16
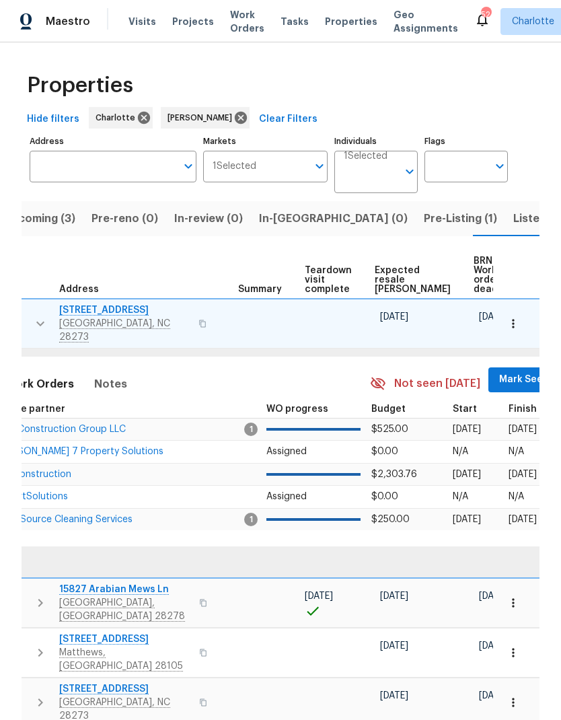
click at [499, 375] on span "Mark Seen" at bounding box center [524, 379] width 50 height 17
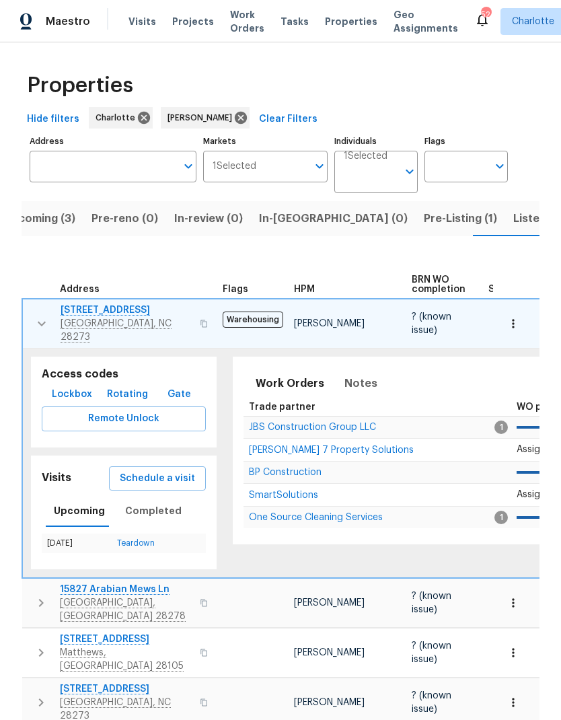
scroll to position [0, 0]
click at [29, 315] on button "button" at bounding box center [41, 323] width 27 height 40
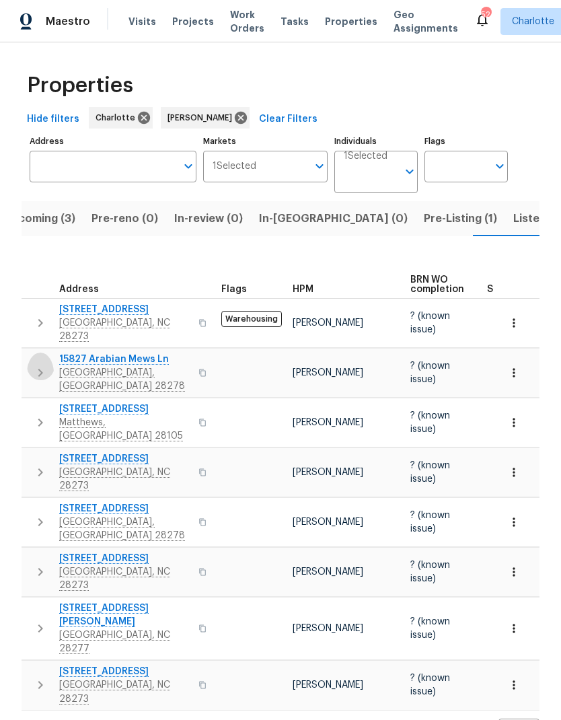
click at [37, 364] on icon "button" at bounding box center [40, 372] width 16 height 16
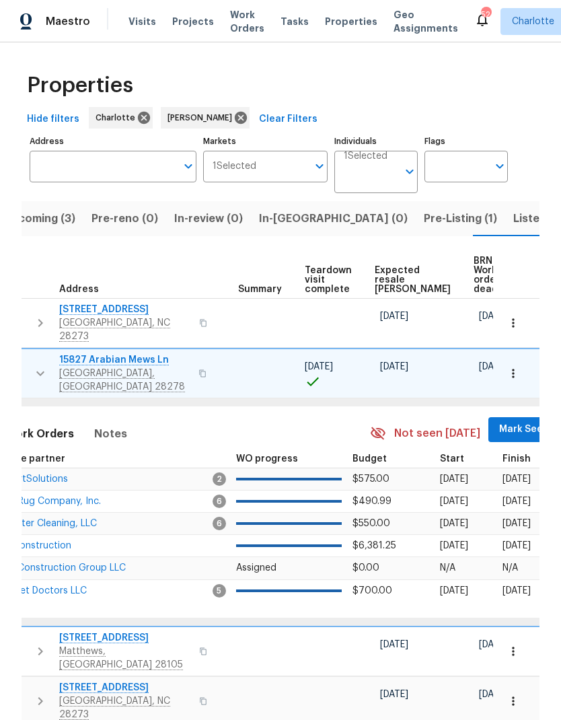
click at [499, 421] on span "Mark Seen" at bounding box center [524, 429] width 50 height 17
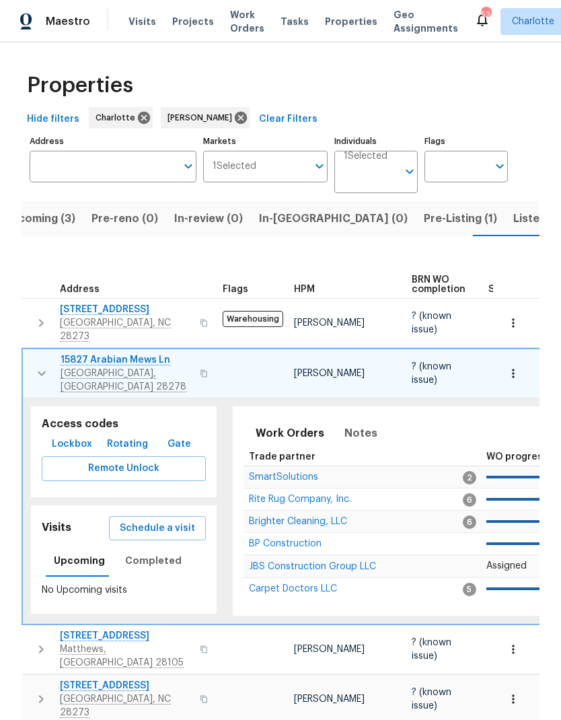
click at [34, 367] on icon "button" at bounding box center [42, 373] width 16 height 16
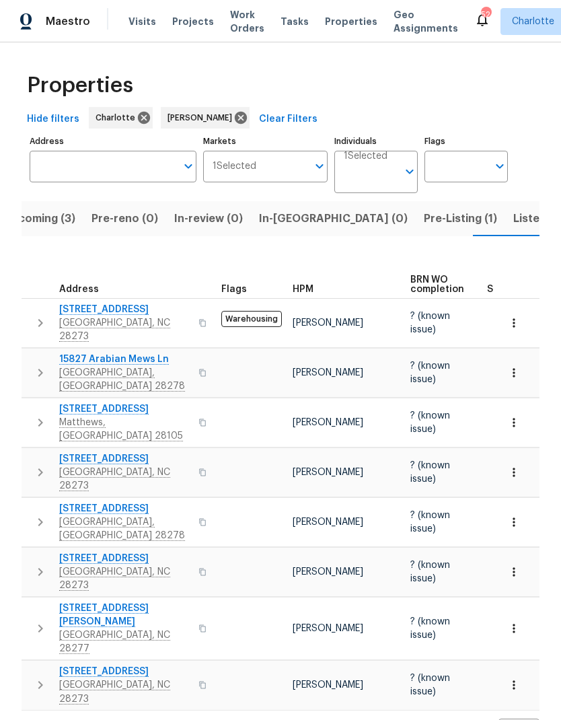
click at [33, 414] on icon "button" at bounding box center [40, 422] width 16 height 16
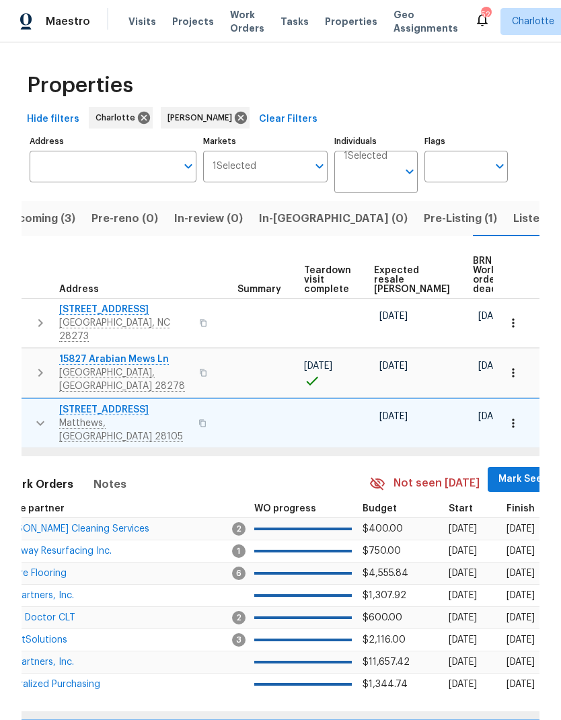
scroll to position [0, 250]
click at [499, 471] on span "Mark Seen" at bounding box center [524, 479] width 50 height 17
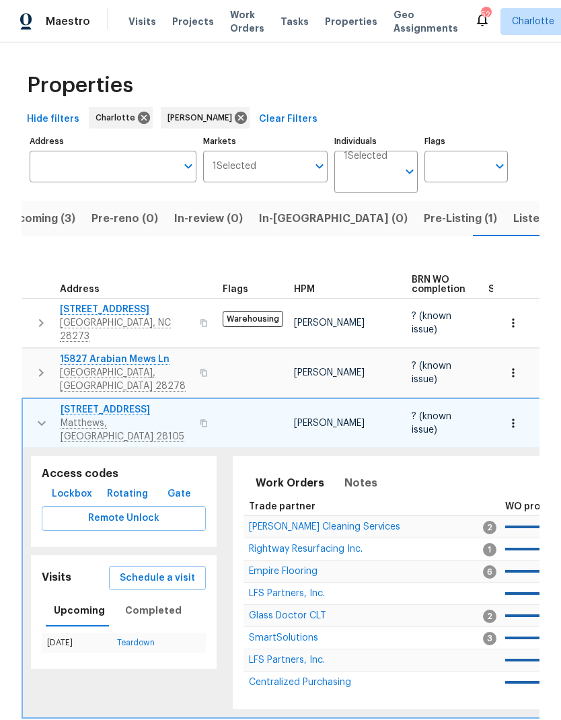
scroll to position [0, 0]
click at [40, 415] on button "button" at bounding box center [41, 423] width 27 height 40
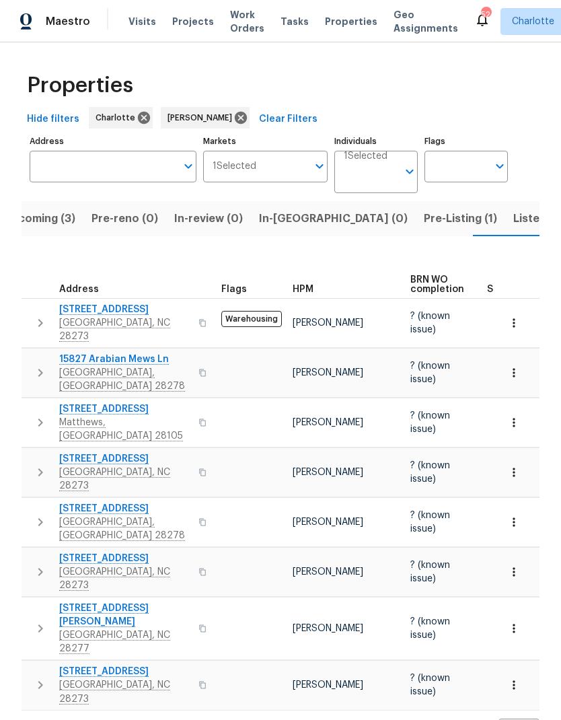
click at [38, 464] on icon "button" at bounding box center [40, 472] width 16 height 16
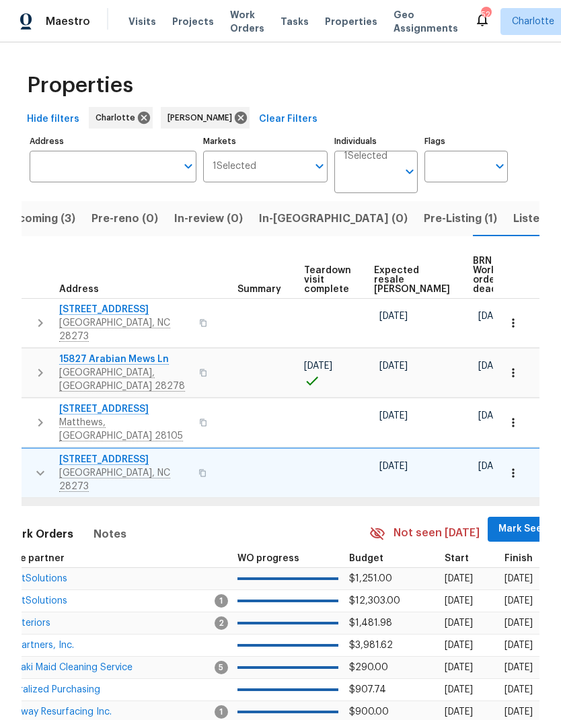
click at [498, 520] on span "Mark Seen" at bounding box center [523, 528] width 50 height 17
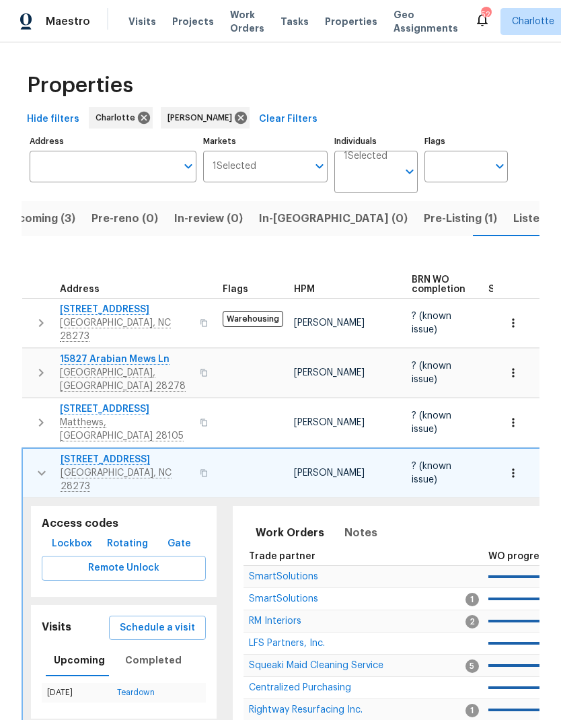
scroll to position [0, -1]
click at [44, 465] on icon "button" at bounding box center [42, 473] width 16 height 16
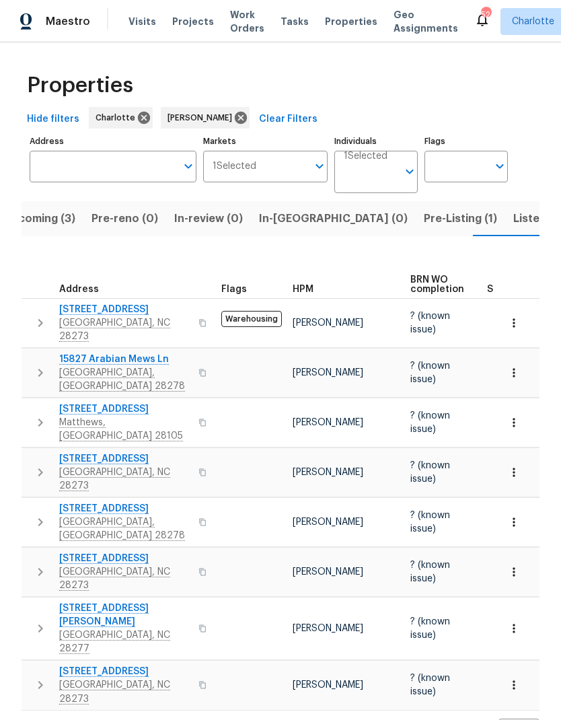
click at [44, 514] on icon "button" at bounding box center [40, 522] width 16 height 16
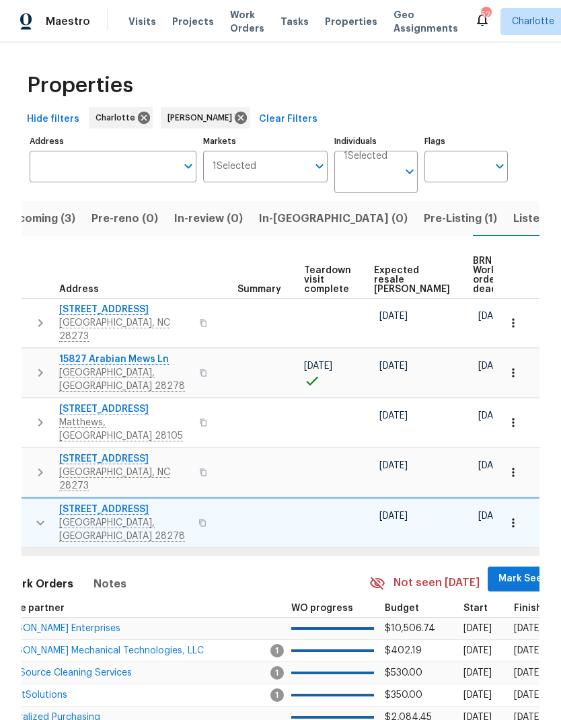
scroll to position [0, 250]
click at [499, 570] on span "Mark Seen" at bounding box center [524, 578] width 50 height 17
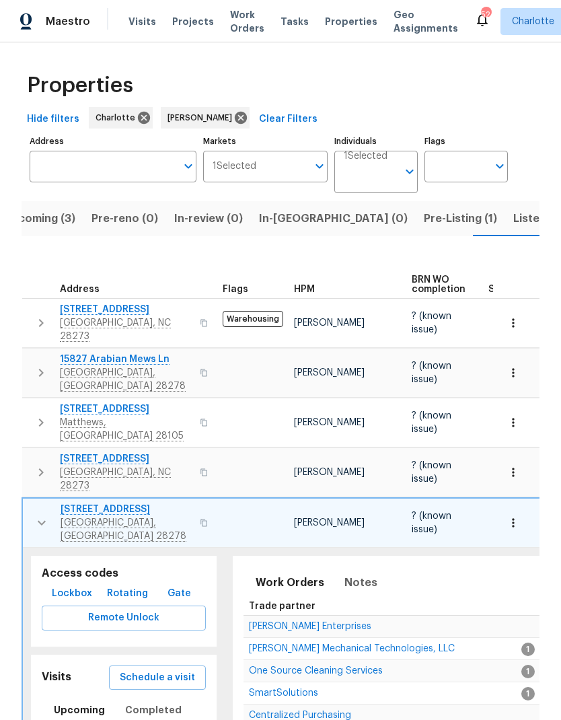
scroll to position [0, 0]
click at [43, 514] on icon "button" at bounding box center [42, 522] width 16 height 16
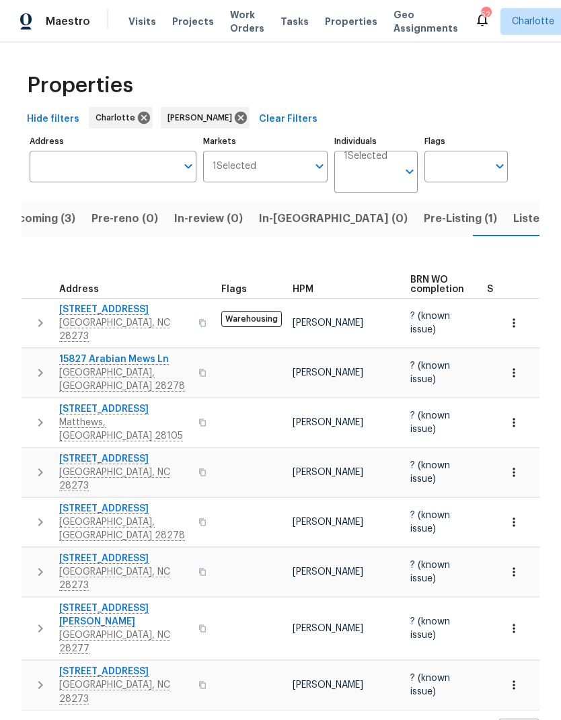
click at [38, 564] on icon "button" at bounding box center [40, 572] width 16 height 16
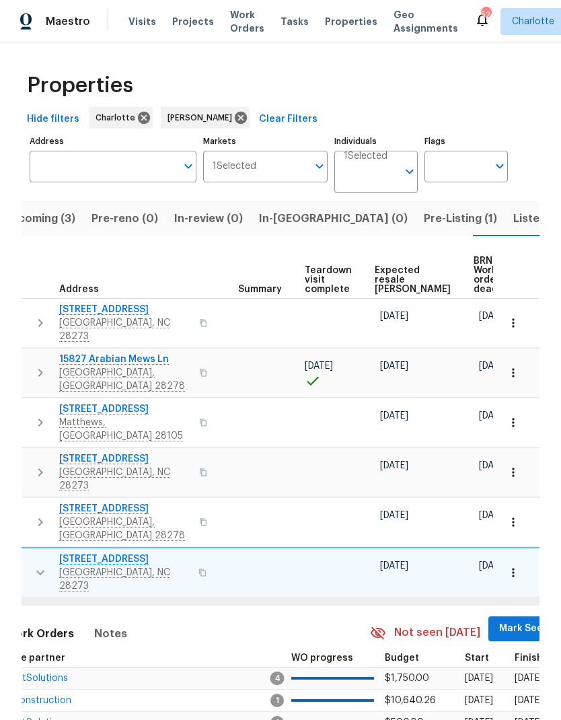
click at [499, 620] on span "Mark Seen" at bounding box center [524, 628] width 50 height 17
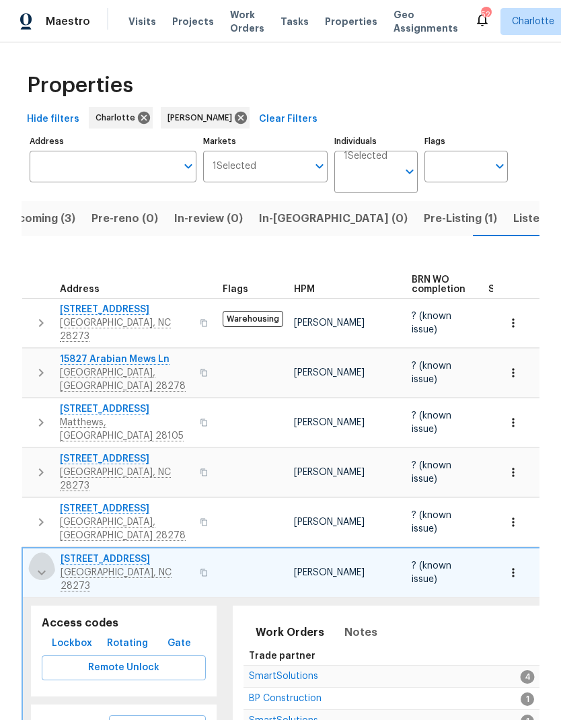
click at [36, 564] on icon "button" at bounding box center [42, 572] width 16 height 16
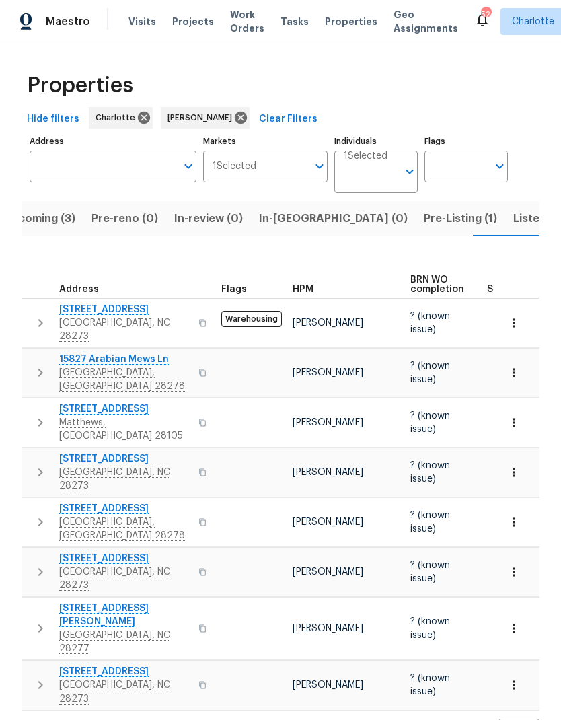
click at [40, 601] on button "button" at bounding box center [40, 628] width 27 height 54
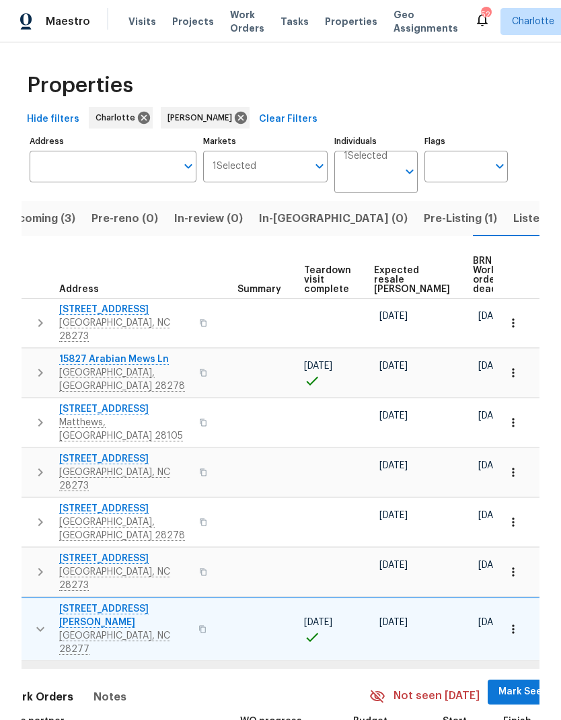
scroll to position [0, 250]
click at [499, 683] on span "Mark Seen" at bounding box center [524, 691] width 50 height 17
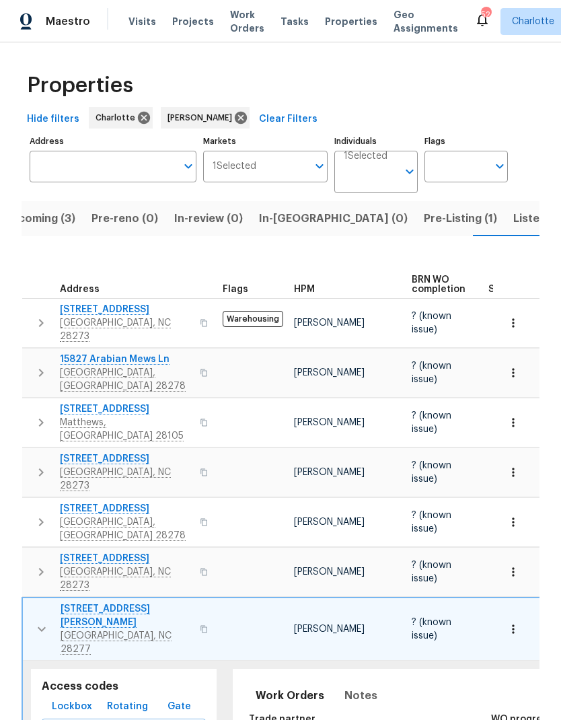
scroll to position [0, 0]
click at [44, 621] on icon "button" at bounding box center [42, 629] width 16 height 16
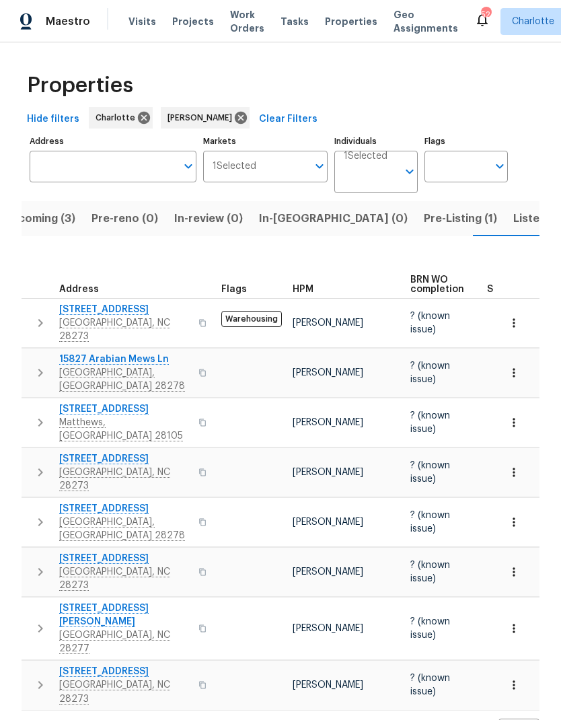
click at [33, 664] on button "button" at bounding box center [40, 684] width 27 height 40
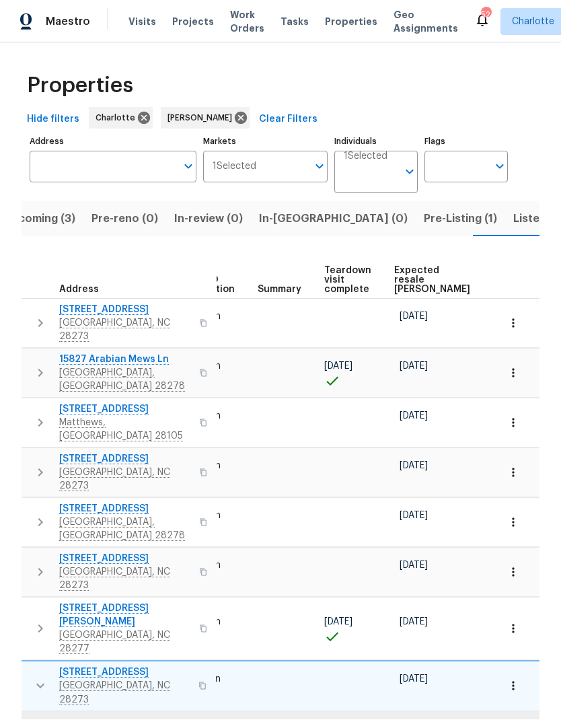
scroll to position [0, 235]
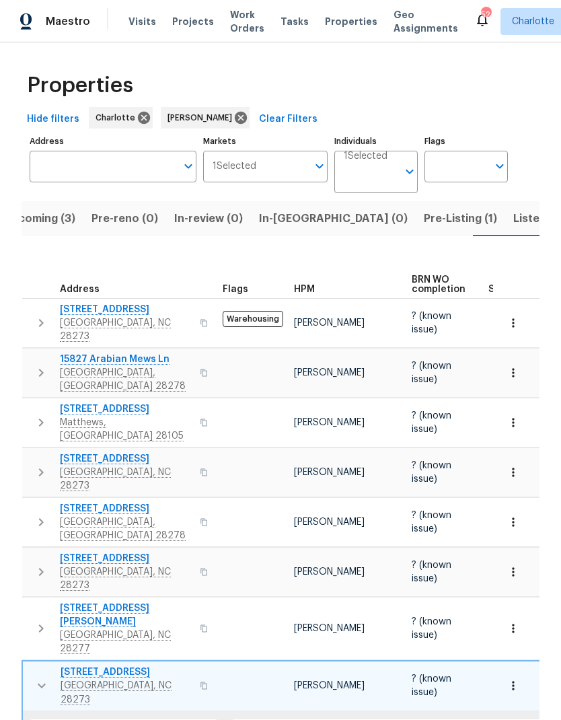
scroll to position [0, 0]
click at [40, 677] on icon "button" at bounding box center [42, 685] width 16 height 16
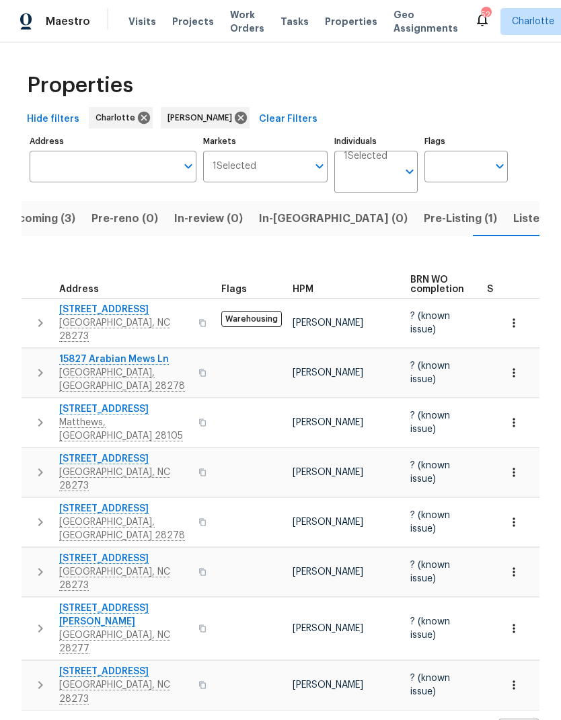
click at [513, 221] on span "Listed (20)" at bounding box center [542, 218] width 59 height 19
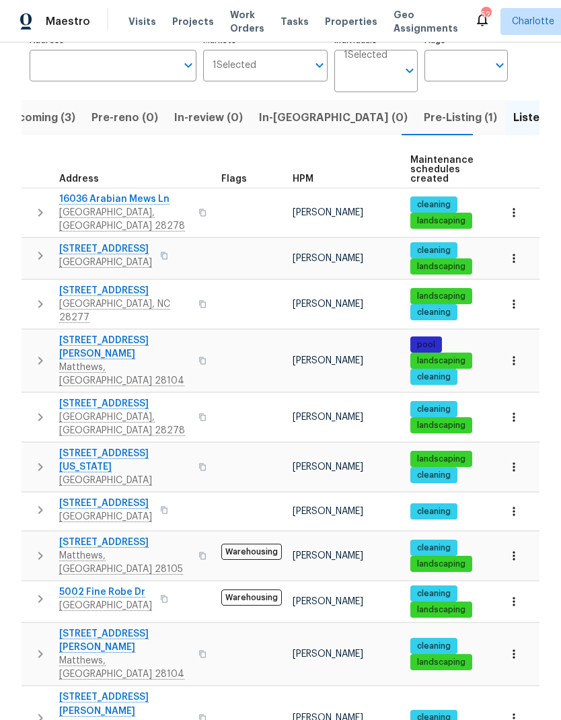
scroll to position [100, 0]
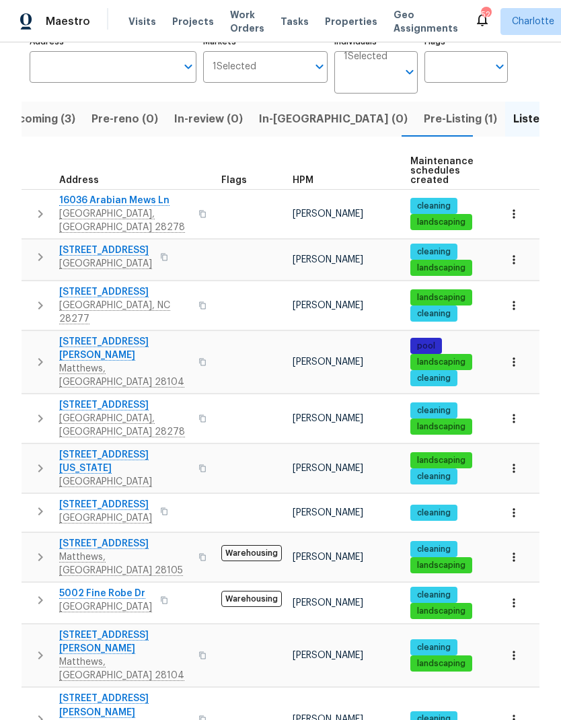
click at [30, 207] on button "button" at bounding box center [40, 214] width 27 height 40
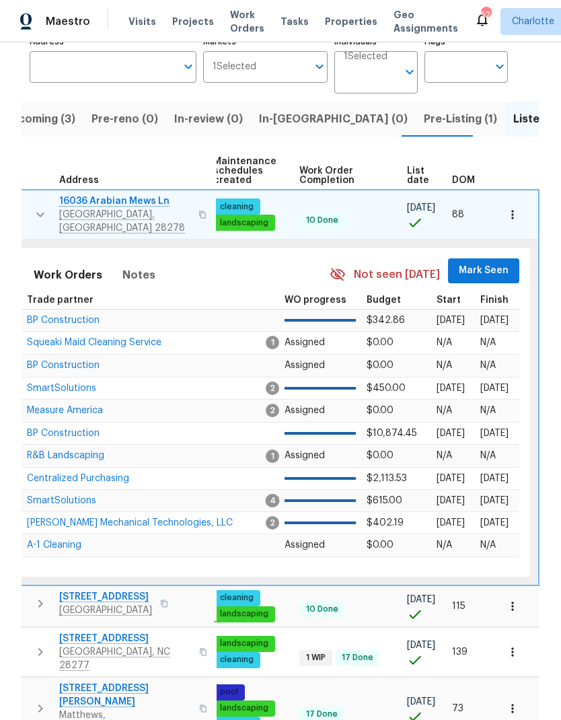
scroll to position [0, 197]
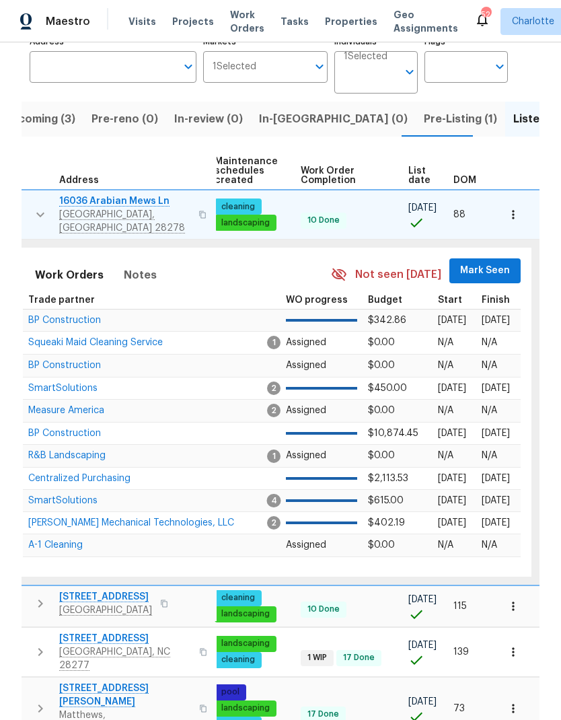
click at [496, 264] on span "Mark Seen" at bounding box center [485, 270] width 50 height 17
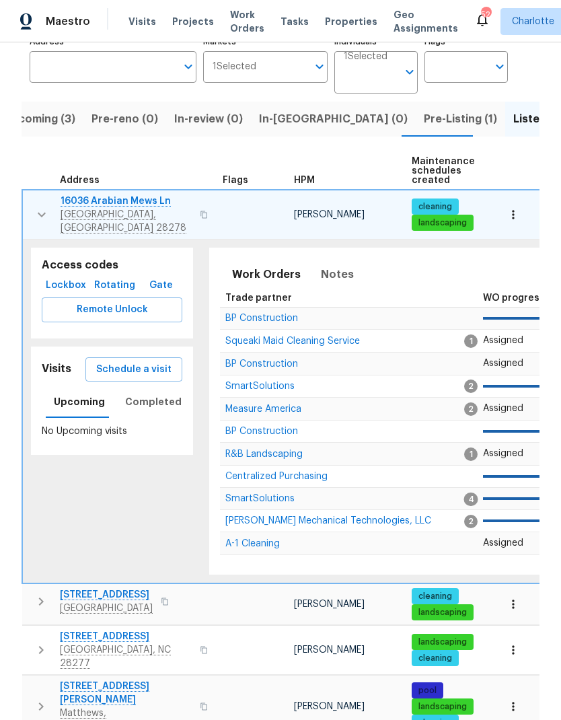
scroll to position [0, 0]
click at [30, 204] on button "button" at bounding box center [41, 214] width 27 height 40
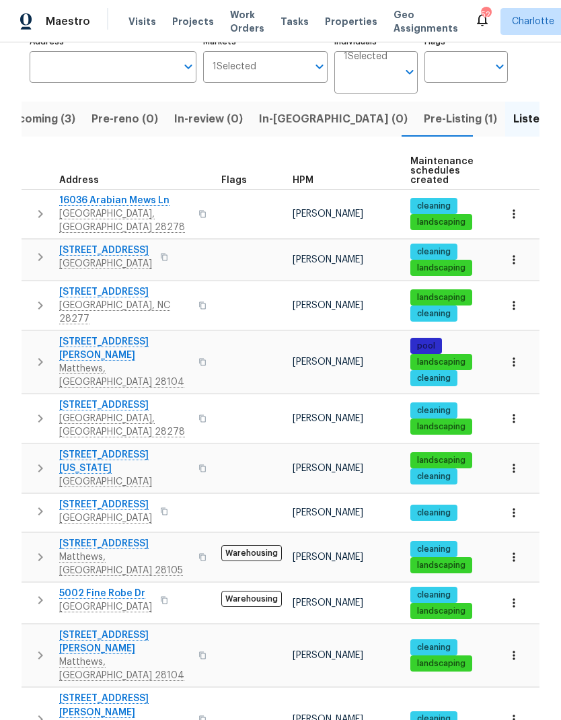
click at [38, 253] on icon "button" at bounding box center [40, 257] width 5 height 8
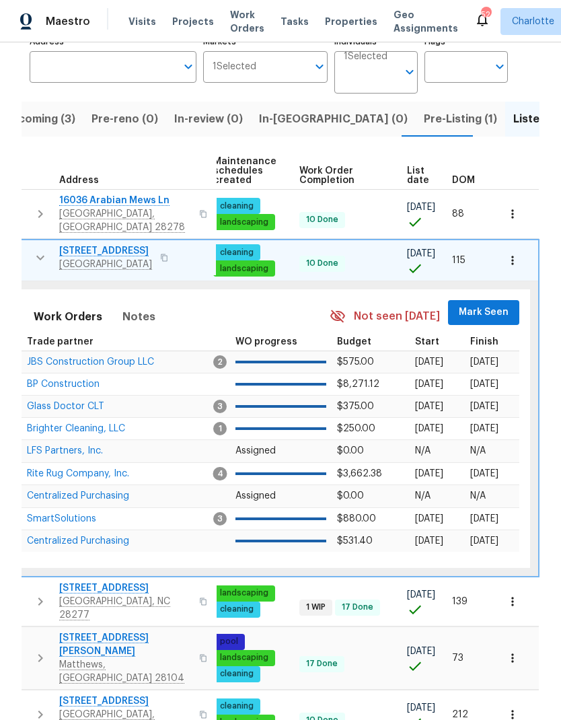
scroll to position [0, 197]
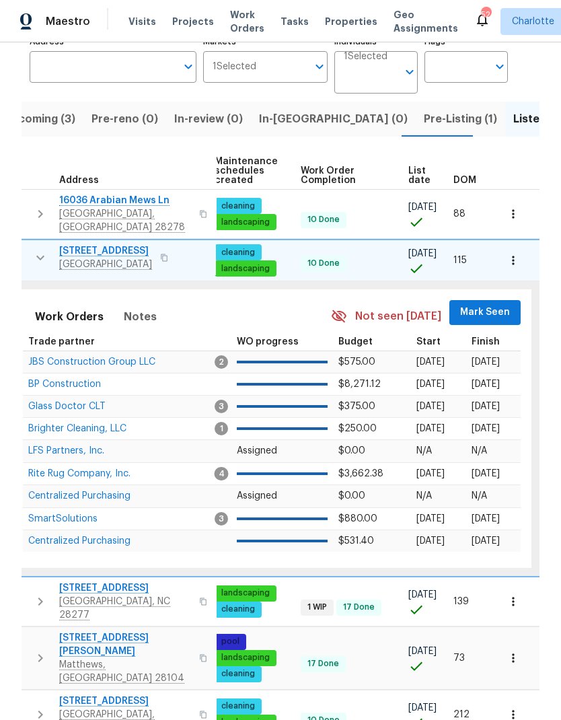
click at [488, 305] on span "Mark Seen" at bounding box center [485, 312] width 50 height 17
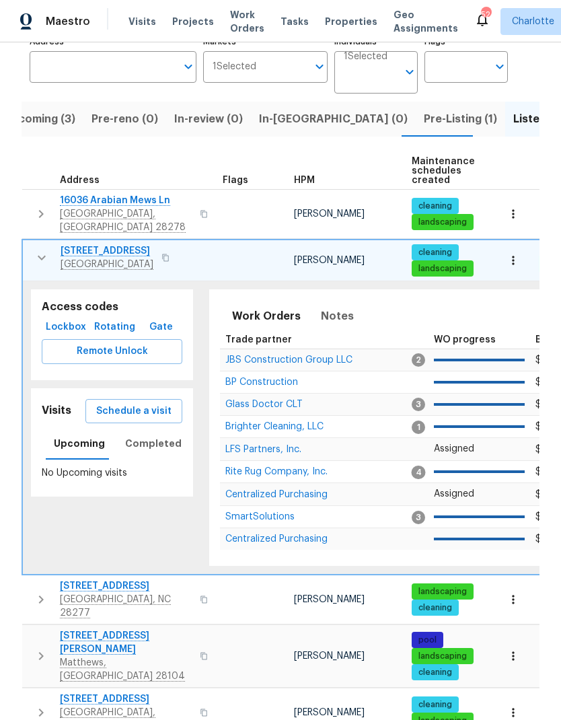
scroll to position [0, 0]
click at [32, 248] on button "button" at bounding box center [41, 257] width 27 height 27
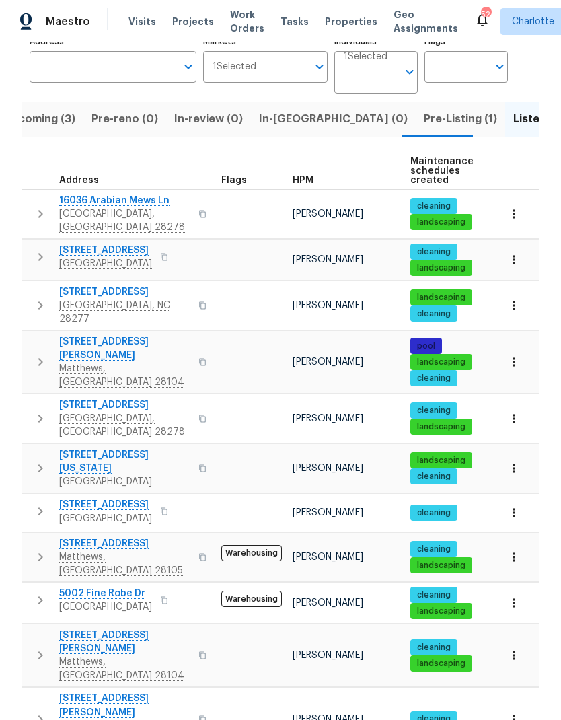
click at [40, 297] on icon "button" at bounding box center [40, 305] width 16 height 16
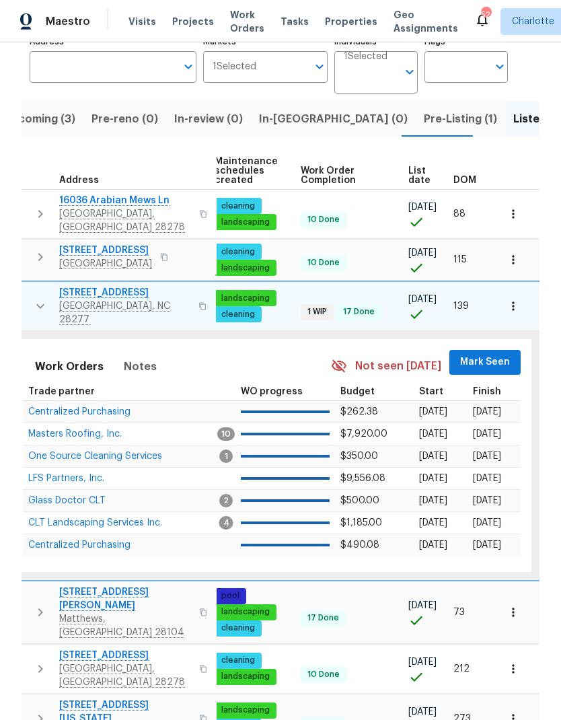
click at [488, 354] on span "Mark Seen" at bounding box center [485, 362] width 50 height 17
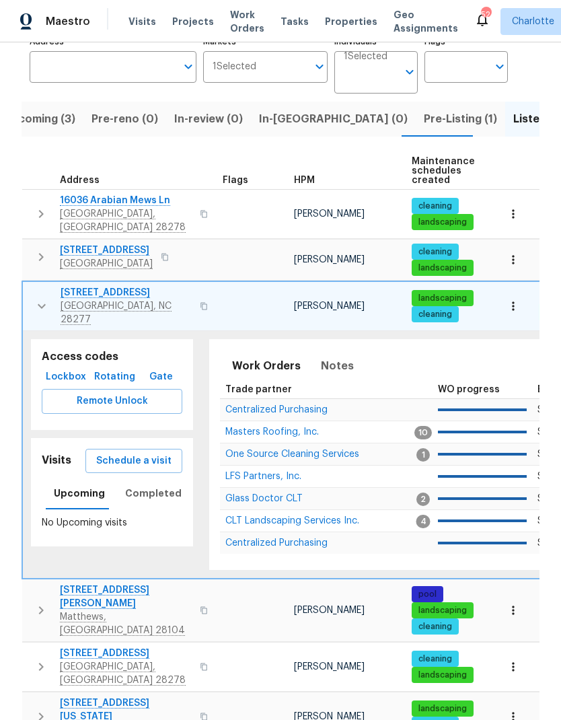
scroll to position [0, -1]
click at [30, 291] on button "button" at bounding box center [41, 306] width 27 height 40
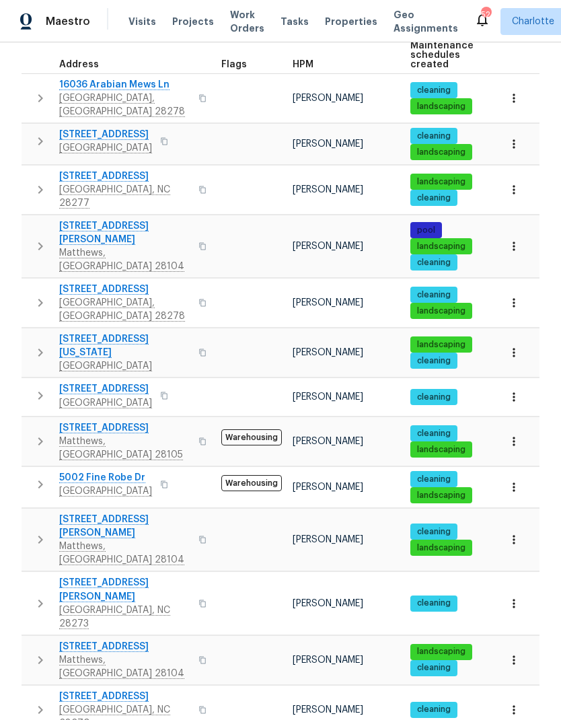
scroll to position [210, 0]
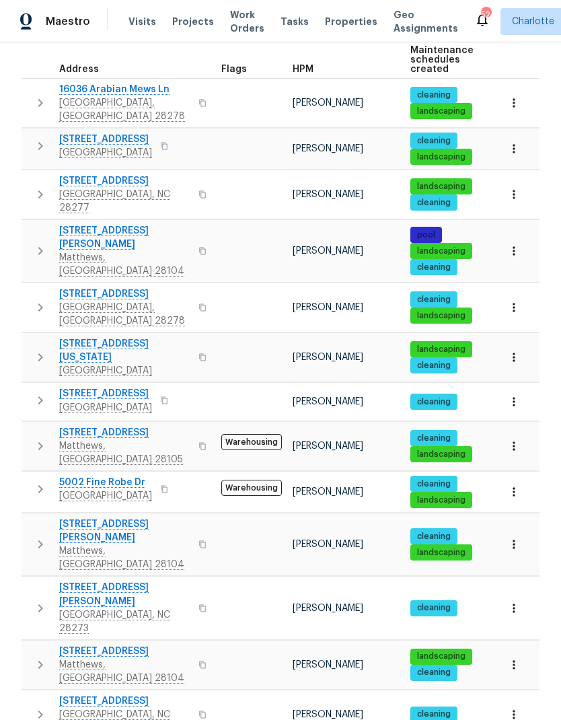
click at [30, 226] on button "button" at bounding box center [40, 251] width 27 height 54
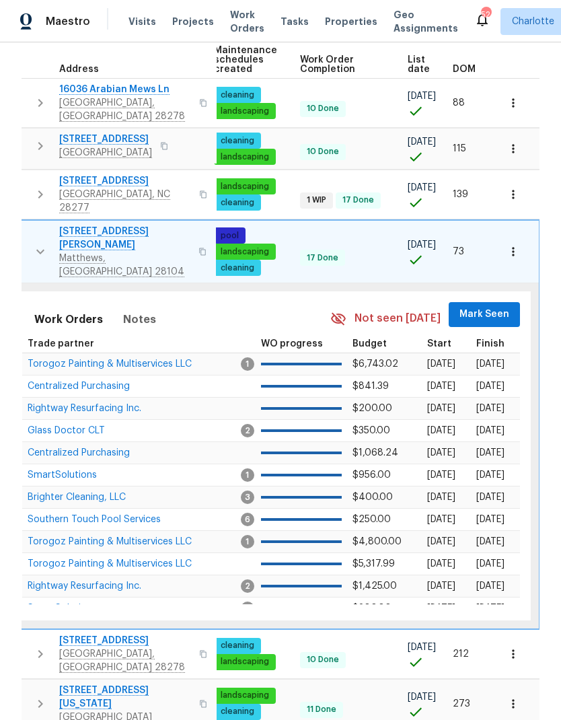
click at [486, 306] on span "Mark Seen" at bounding box center [484, 314] width 50 height 17
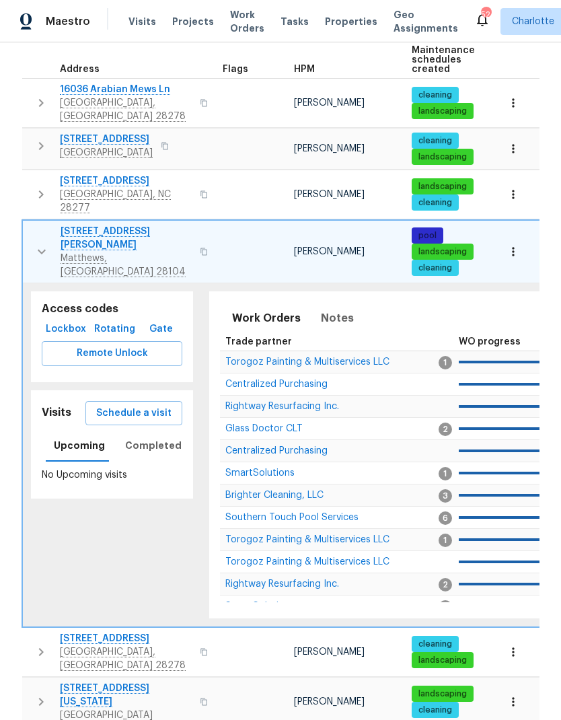
scroll to position [0, 0]
click at [30, 225] on button "button" at bounding box center [41, 252] width 27 height 54
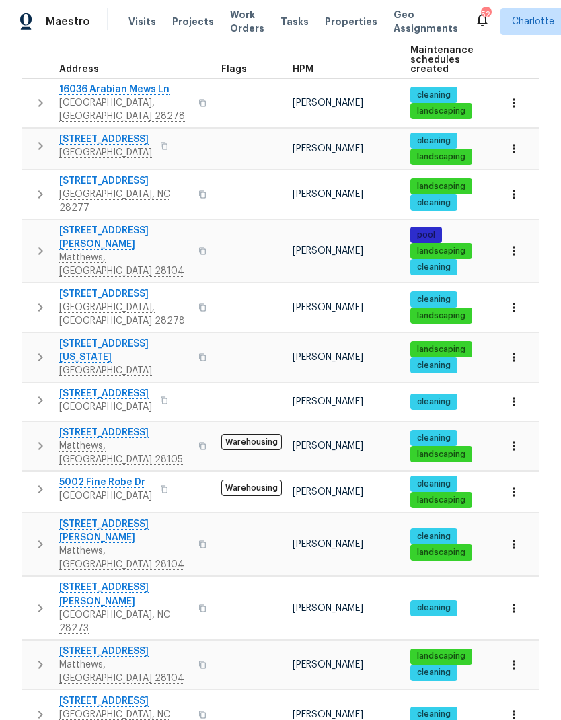
click at [38, 299] on icon "button" at bounding box center [40, 307] width 16 height 16
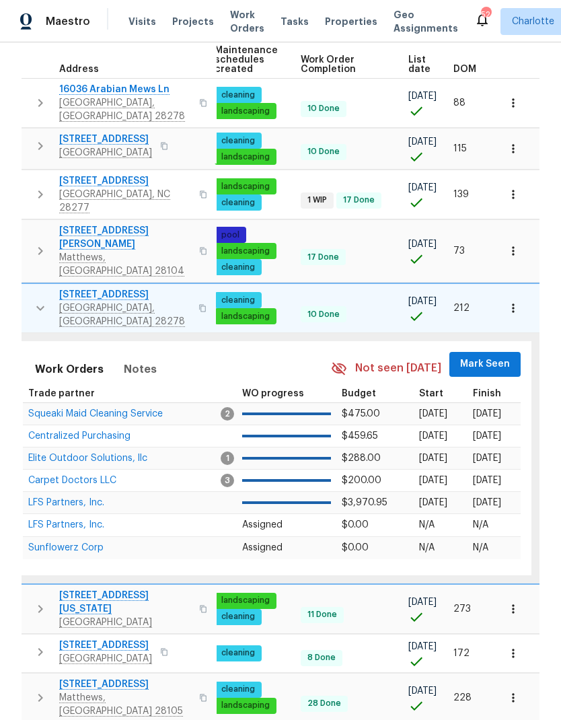
click at [486, 356] on span "Mark Seen" at bounding box center [485, 364] width 50 height 17
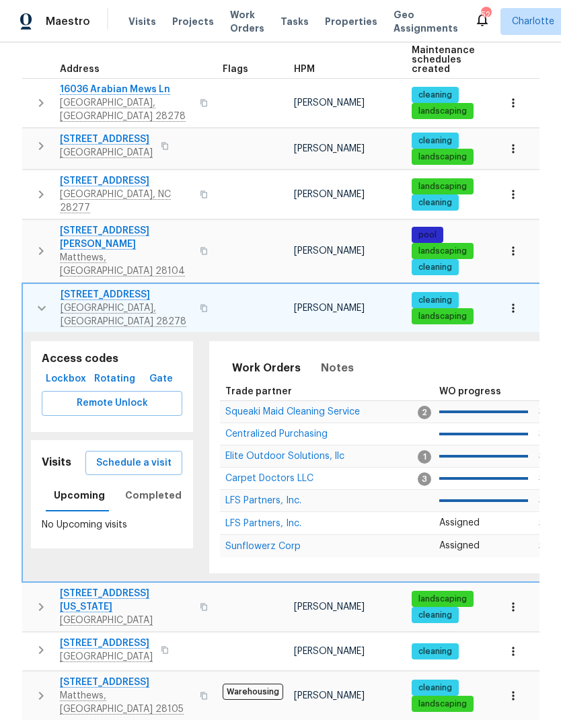
scroll to position [0, -1]
click at [35, 300] on icon "button" at bounding box center [42, 308] width 16 height 16
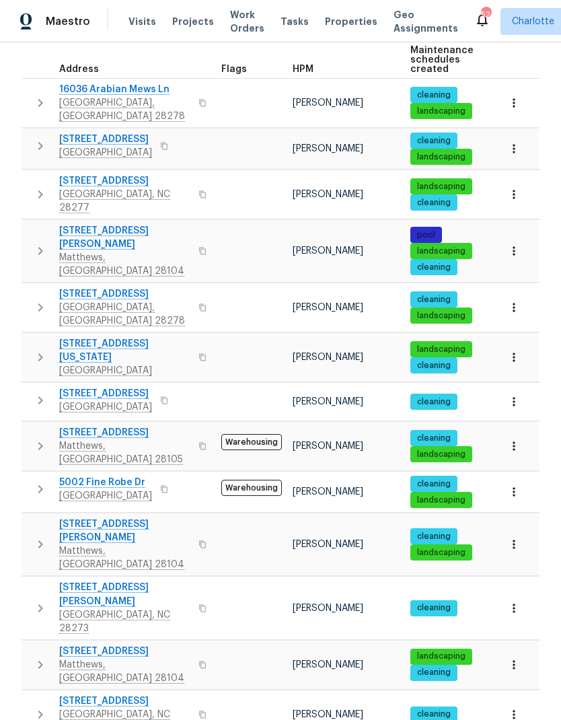
click at [36, 349] on icon "button" at bounding box center [40, 357] width 16 height 16
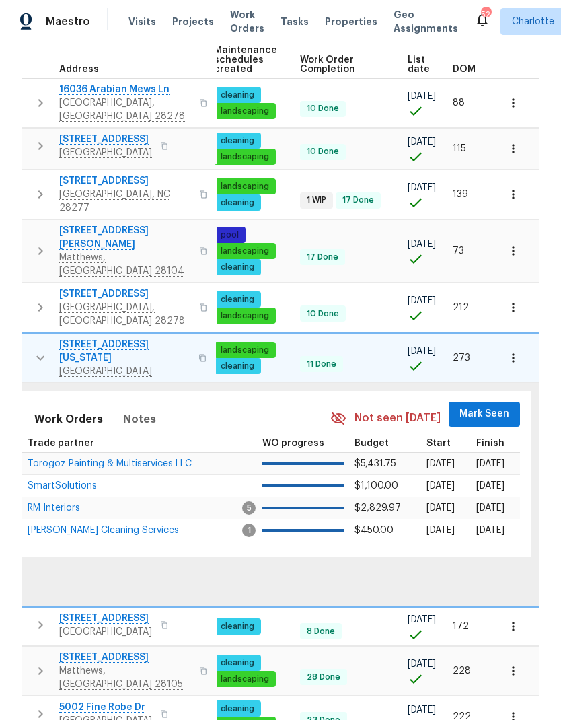
scroll to position [0, 197]
click at [493, 401] on button "Mark Seen" at bounding box center [484, 413] width 71 height 25
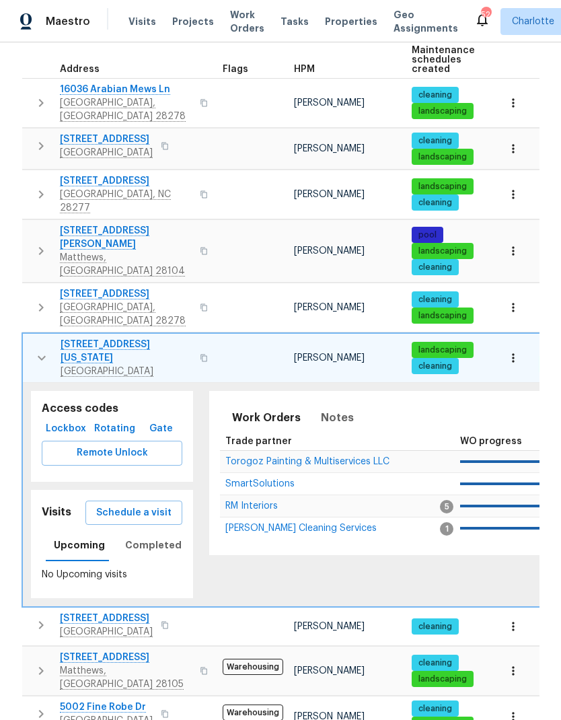
scroll to position [0, 0]
click at [41, 350] on icon "button" at bounding box center [42, 358] width 16 height 16
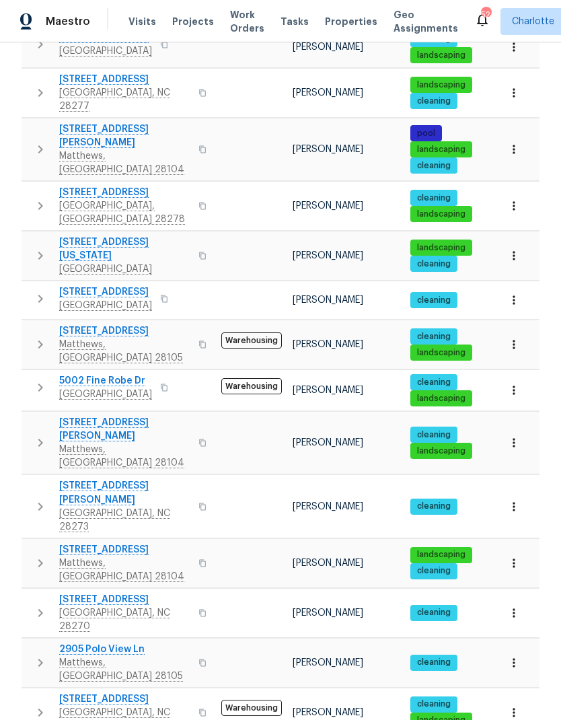
scroll to position [329, 0]
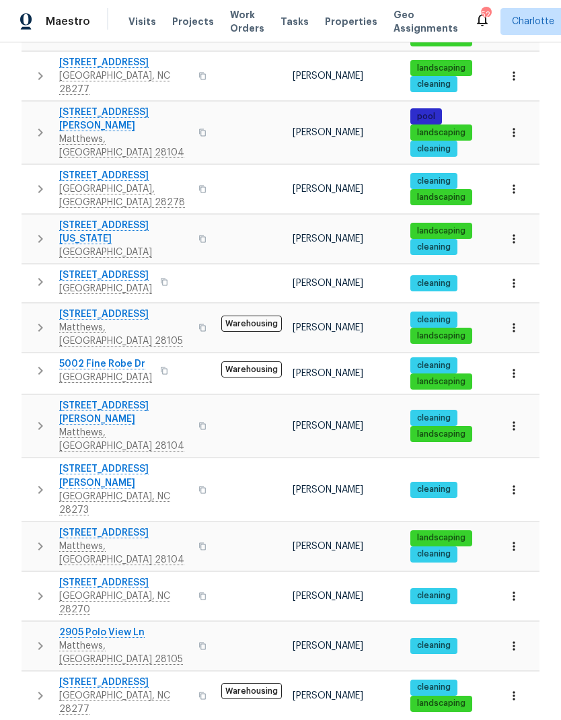
click at [29, 268] on button "button" at bounding box center [40, 281] width 27 height 27
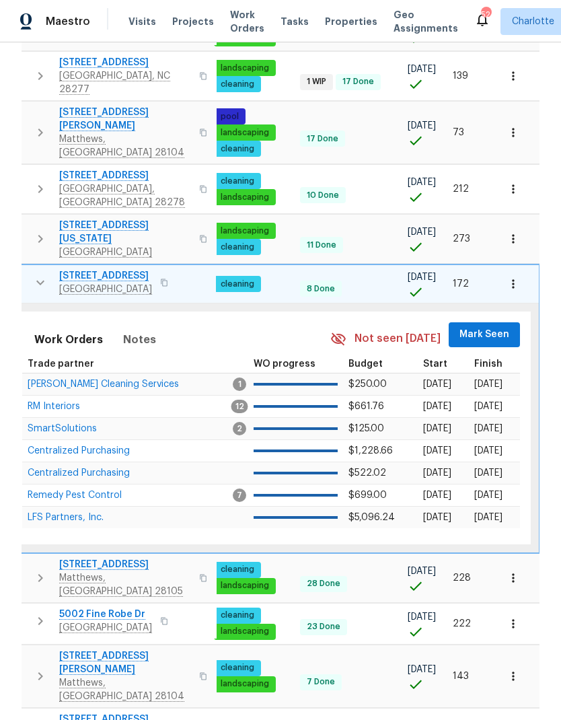
scroll to position [0, 197]
click at [483, 326] on span "Mark Seen" at bounding box center [485, 334] width 50 height 17
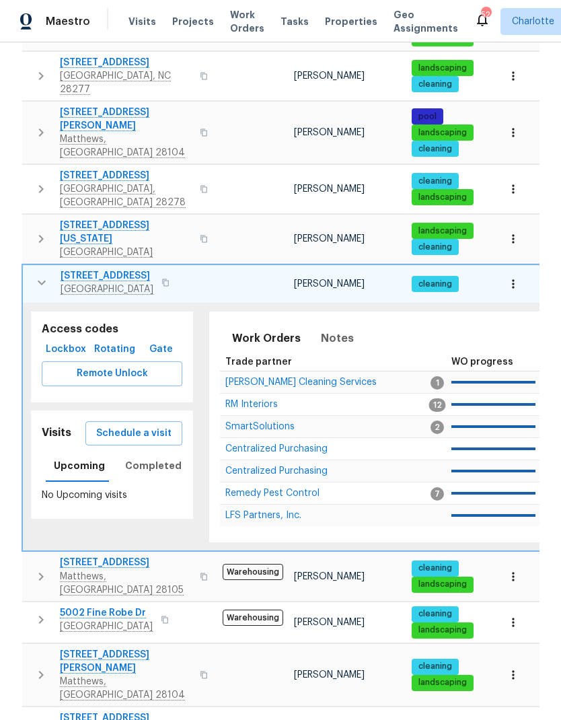
scroll to position [0, 0]
click at [28, 269] on button "button" at bounding box center [41, 282] width 27 height 27
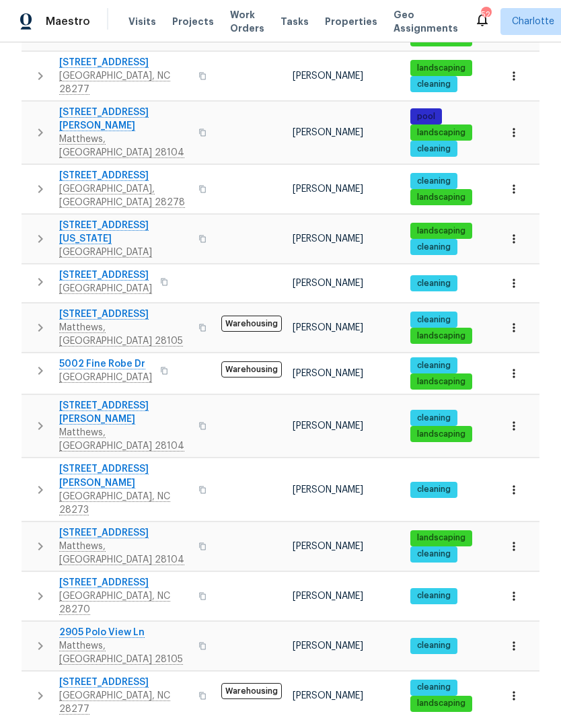
click at [32, 307] on button "button" at bounding box center [40, 327] width 27 height 40
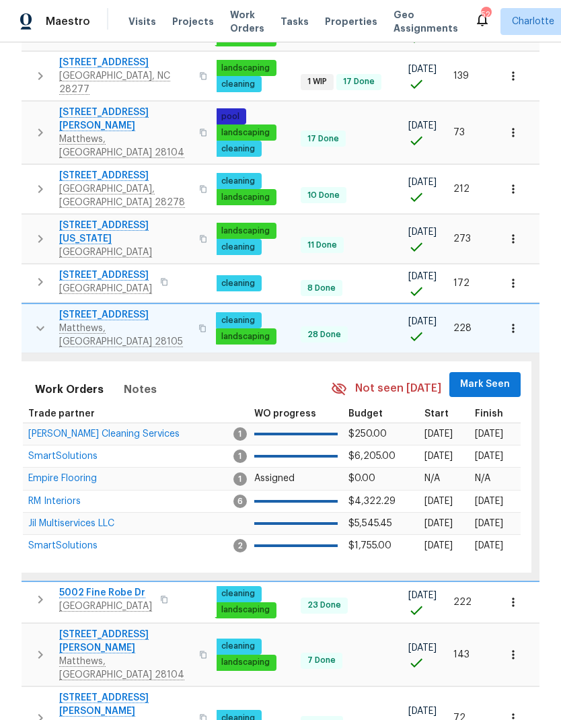
click at [486, 376] on span "Mark Seen" at bounding box center [485, 384] width 50 height 17
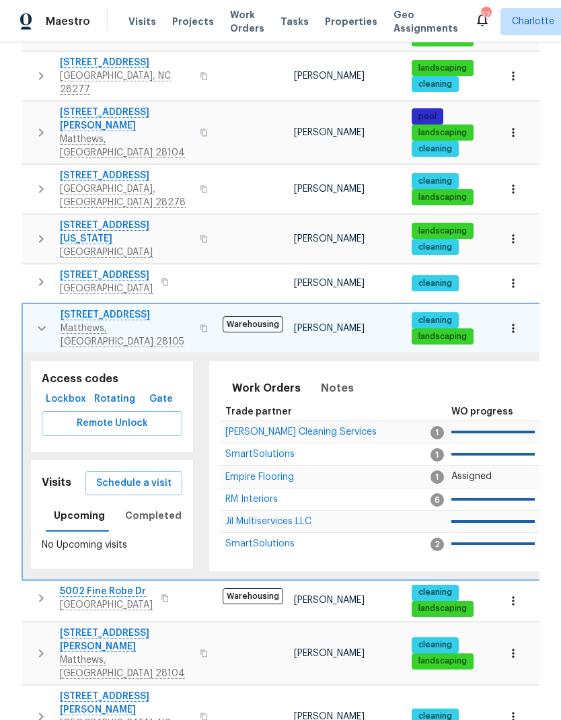
click at [31, 308] on button "button" at bounding box center [41, 328] width 27 height 40
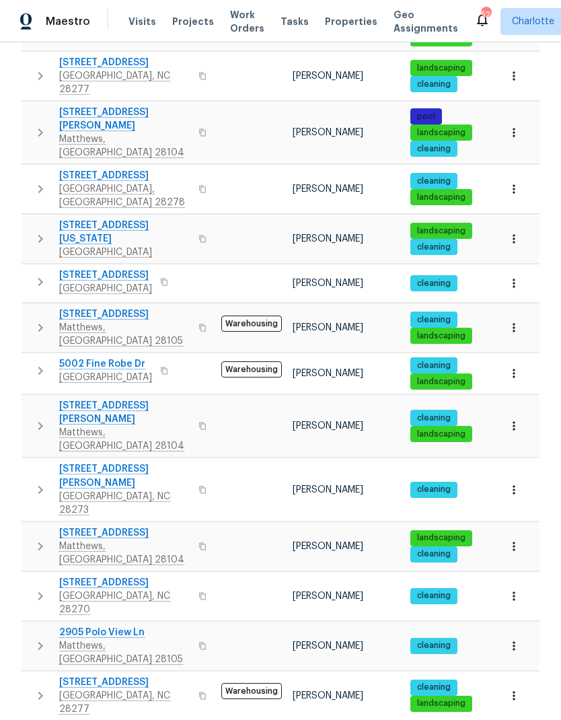
click at [38, 362] on icon "button" at bounding box center [40, 370] width 16 height 16
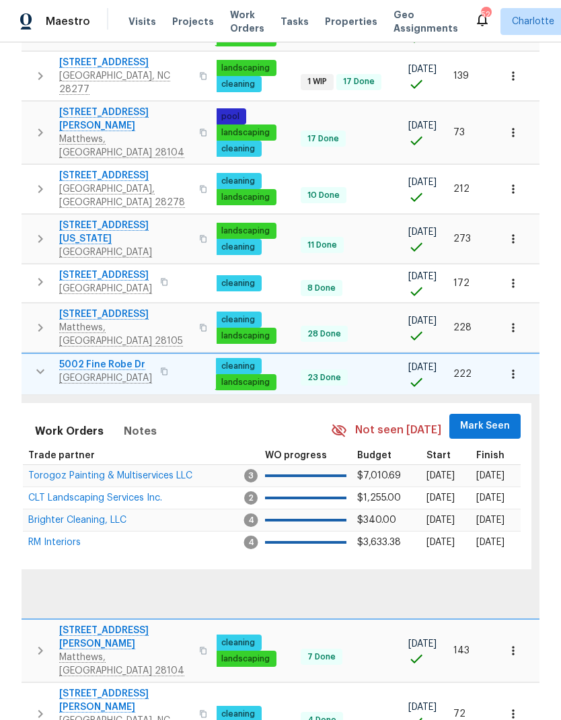
click at [490, 418] on span "Mark Seen" at bounding box center [485, 426] width 50 height 17
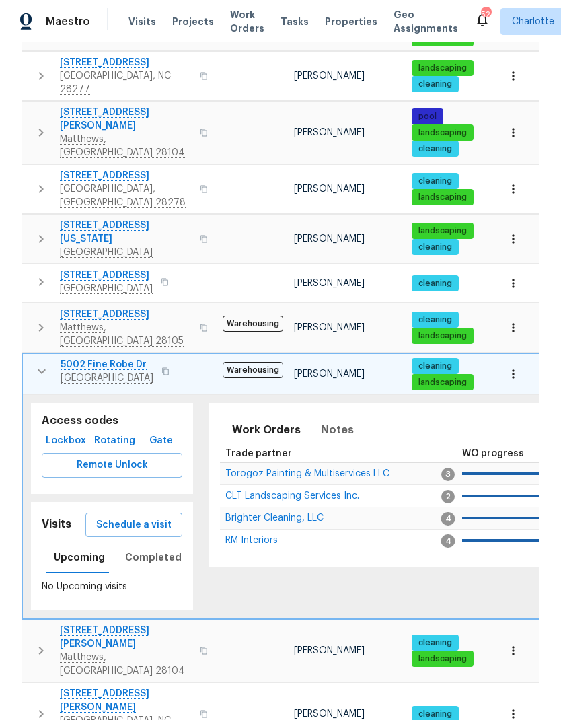
click at [36, 363] on icon "button" at bounding box center [42, 371] width 16 height 16
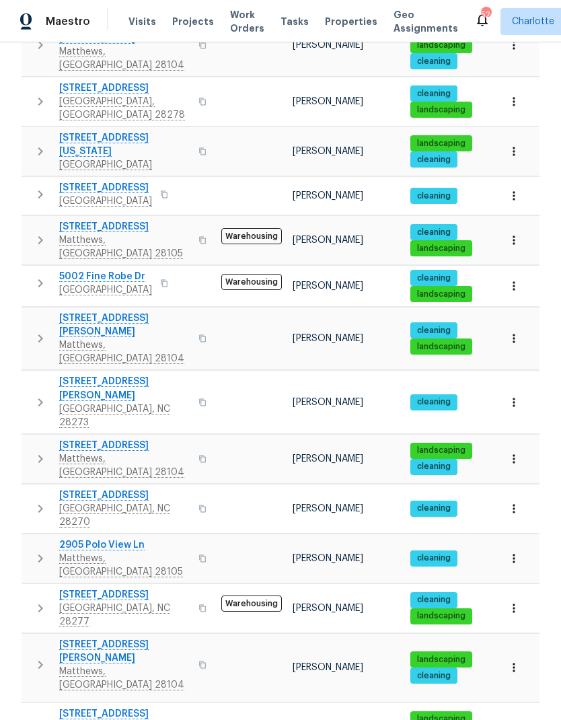
scroll to position [415, 0]
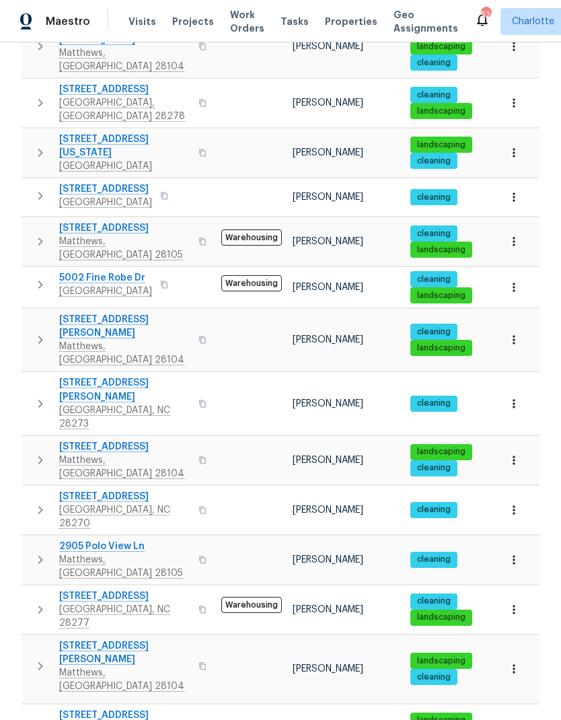
click at [33, 332] on icon "button" at bounding box center [40, 340] width 16 height 16
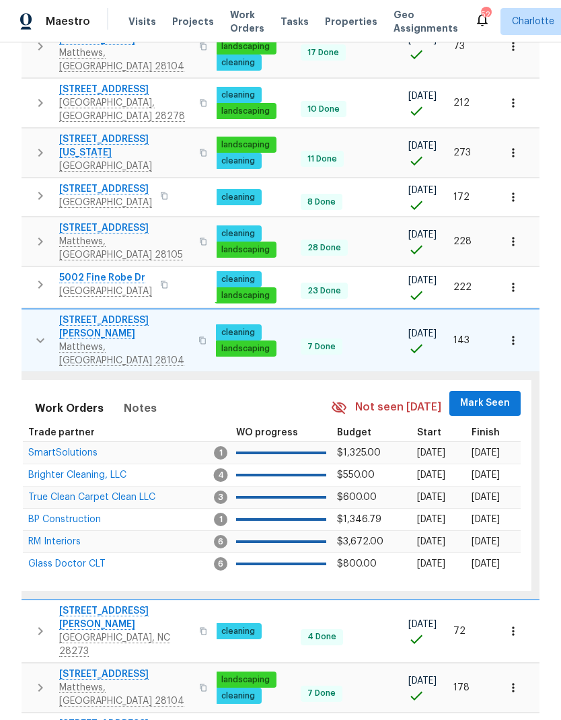
click at [483, 395] on span "Mark Seen" at bounding box center [485, 403] width 50 height 17
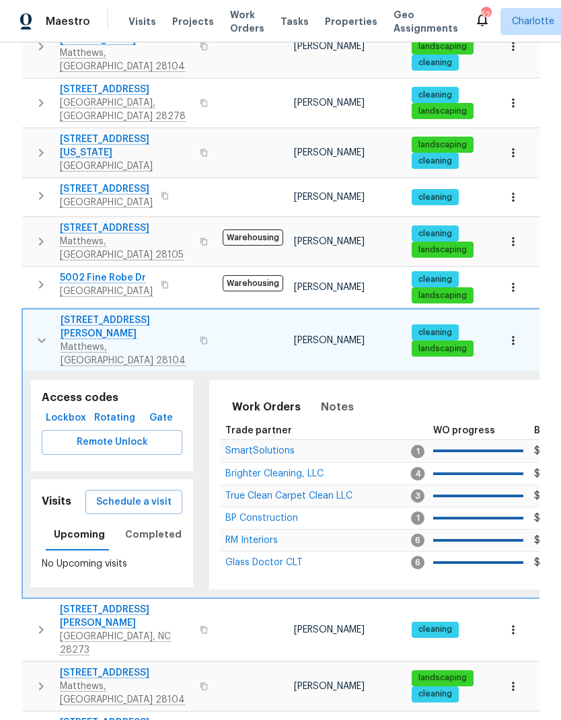
scroll to position [0, 0]
click at [28, 313] on button "button" at bounding box center [41, 340] width 27 height 54
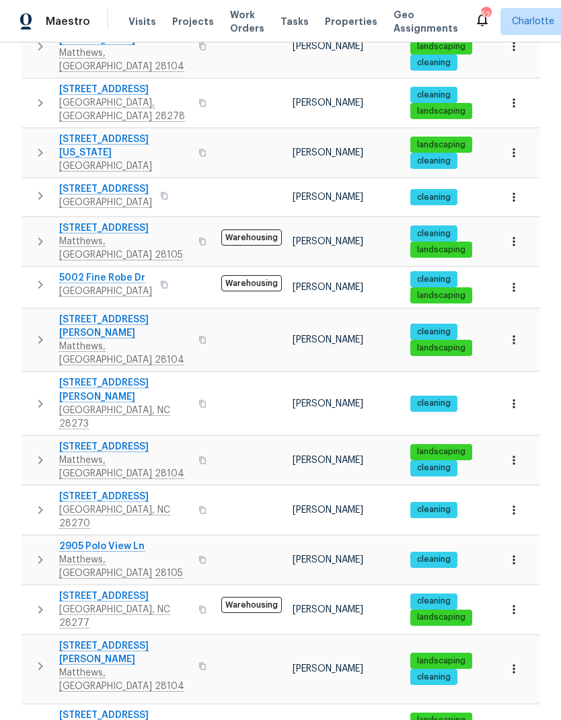
click at [38, 376] on button "button" at bounding box center [40, 403] width 27 height 54
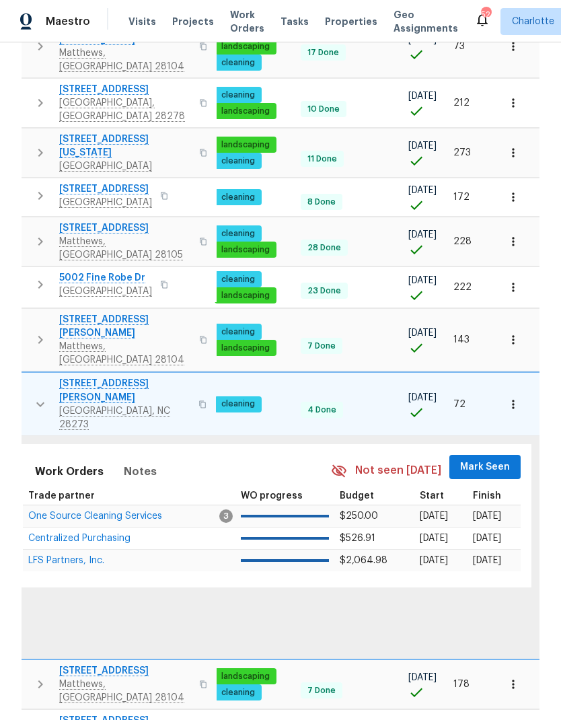
click at [479, 459] on span "Mark Seen" at bounding box center [485, 467] width 50 height 17
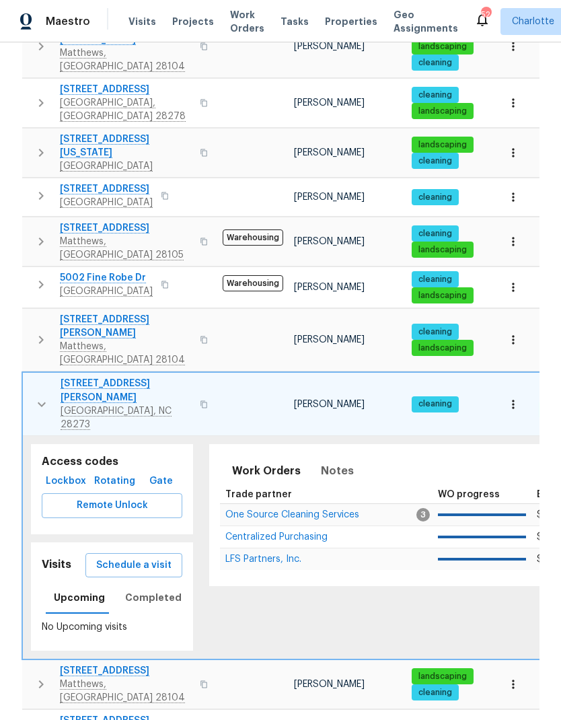
scroll to position [0, -1]
click at [36, 396] on icon "button" at bounding box center [42, 404] width 16 height 16
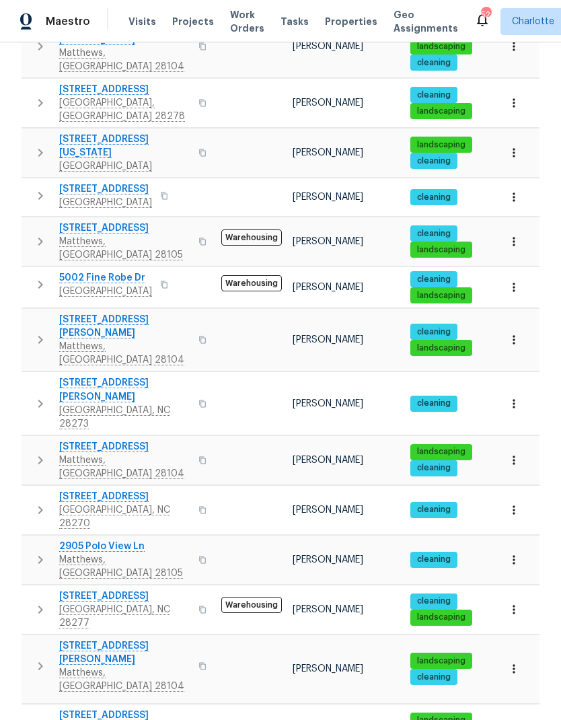
click at [31, 440] on button "button" at bounding box center [40, 460] width 27 height 40
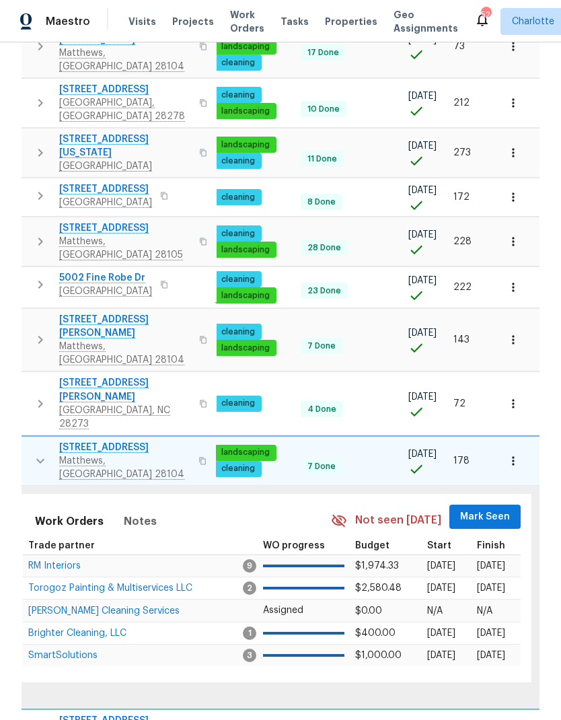
click at [481, 508] on span "Mark Seen" at bounding box center [485, 516] width 50 height 17
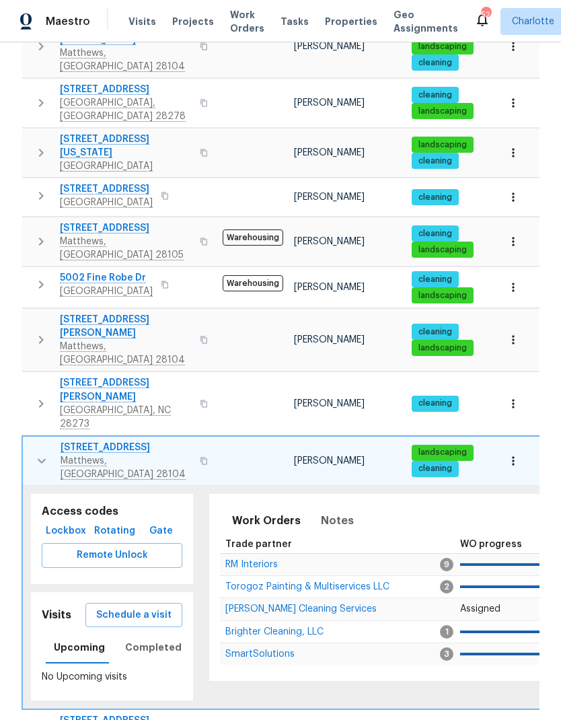
click at [36, 453] on icon "button" at bounding box center [42, 461] width 16 height 16
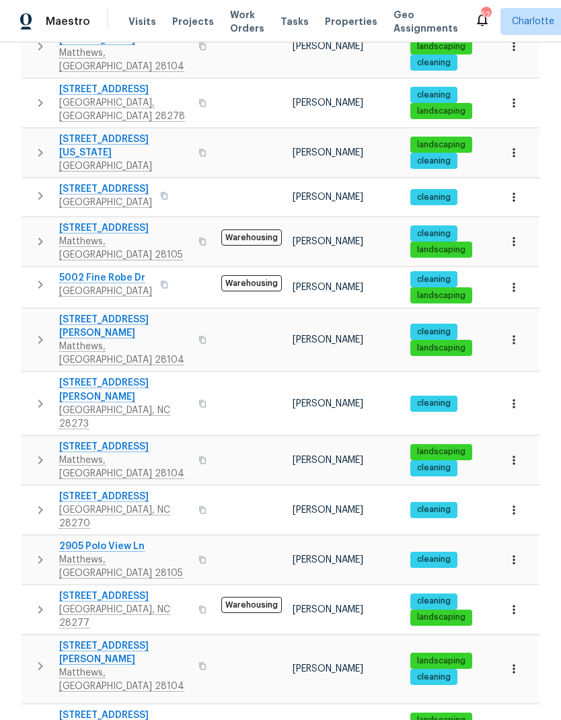
click at [36, 502] on icon "button" at bounding box center [40, 510] width 16 height 16
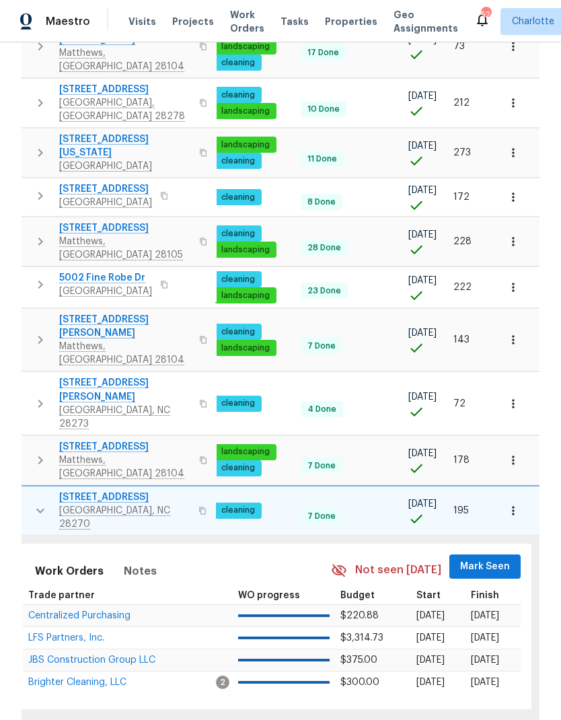
click at [481, 558] on span "Mark Seen" at bounding box center [485, 566] width 50 height 17
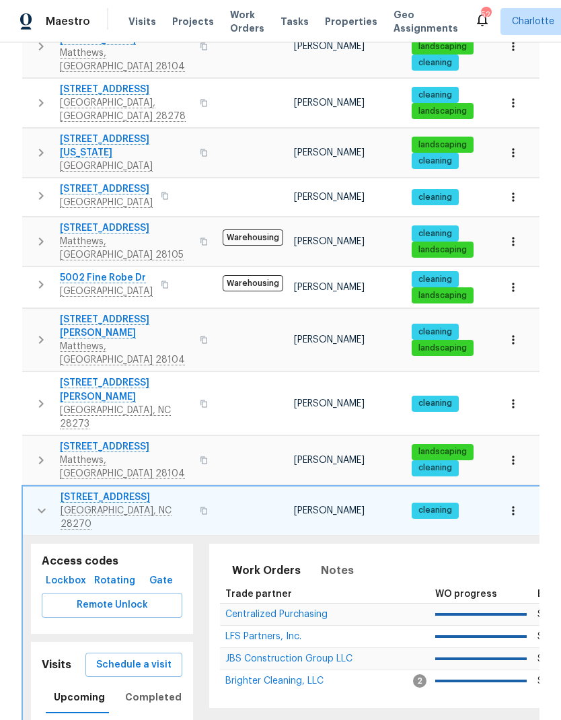
click at [40, 502] on icon "button" at bounding box center [42, 510] width 16 height 16
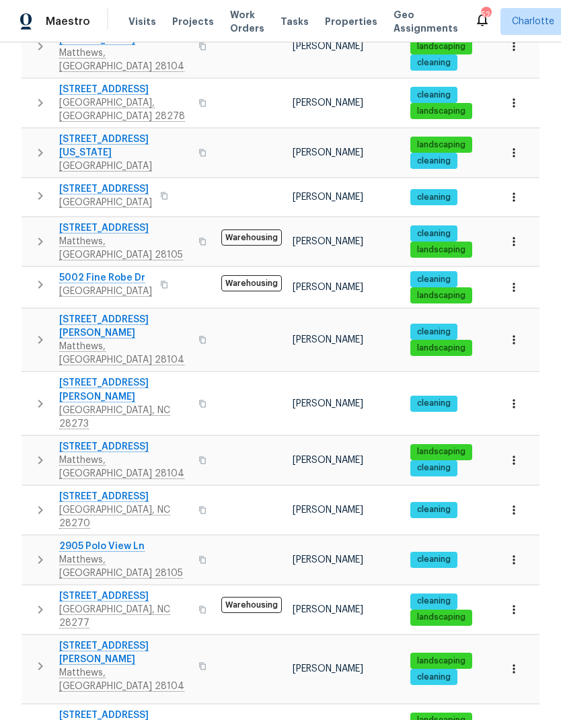
click at [35, 551] on icon "button" at bounding box center [40, 559] width 16 height 16
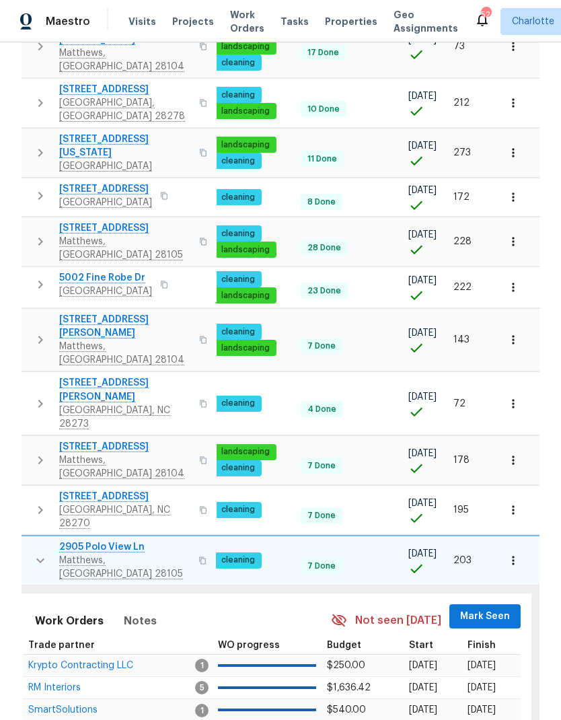
click at [484, 608] on span "Mark Seen" at bounding box center [485, 616] width 50 height 17
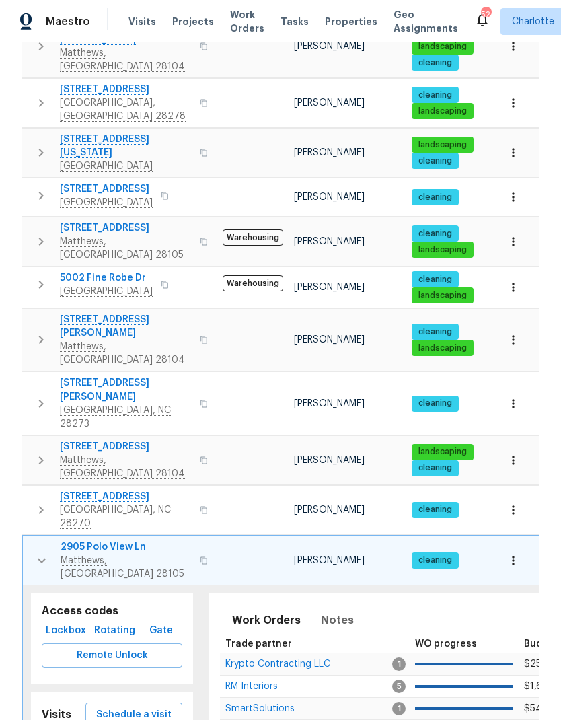
click at [36, 552] on icon "button" at bounding box center [42, 560] width 16 height 16
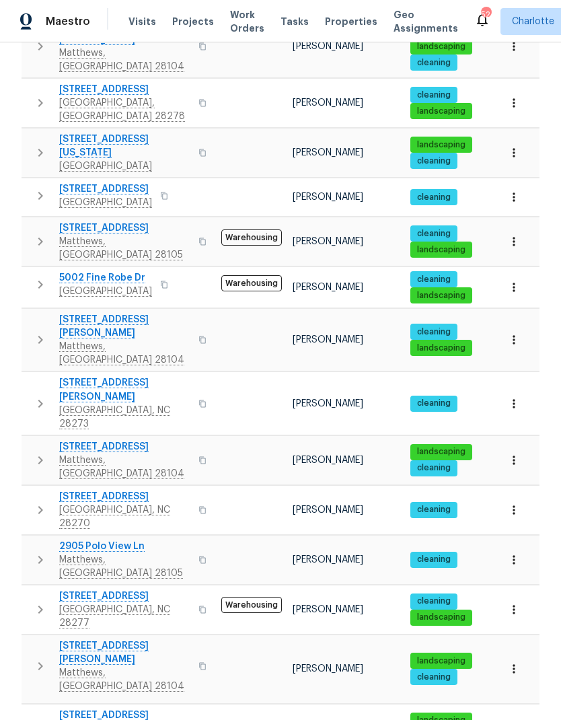
click at [41, 605] on icon "button" at bounding box center [40, 609] width 5 height 8
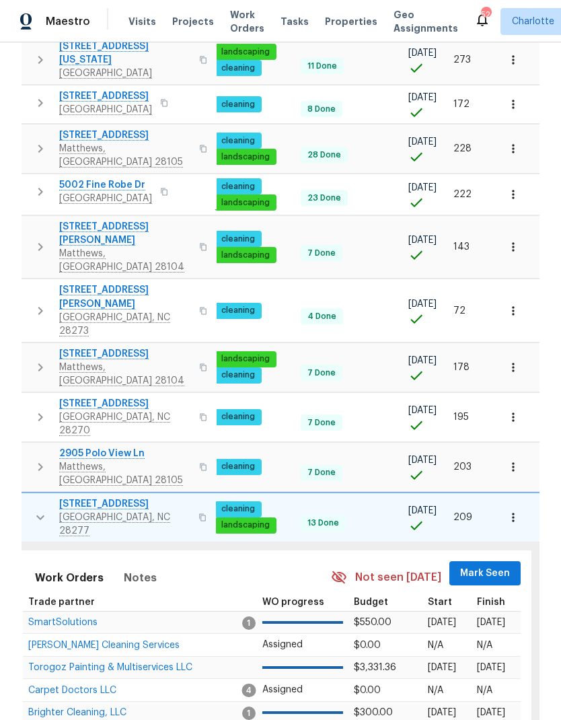
click at [494, 565] on span "Mark Seen" at bounding box center [485, 573] width 50 height 17
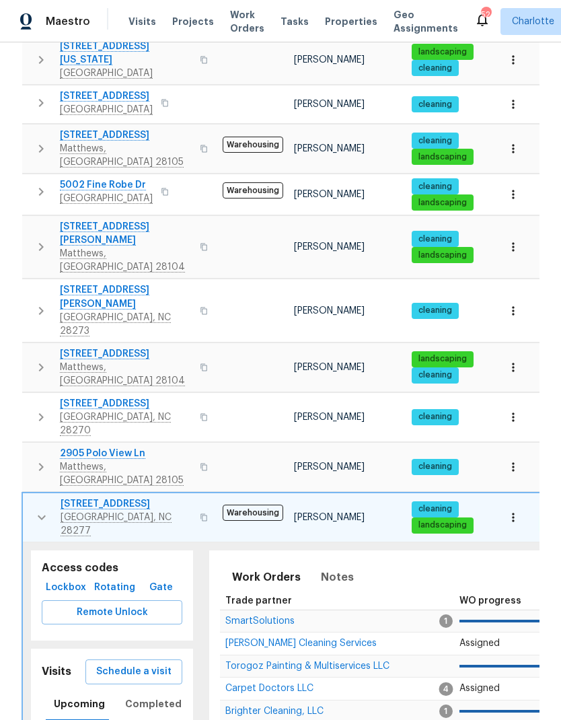
click at [40, 509] on icon "button" at bounding box center [42, 517] width 16 height 16
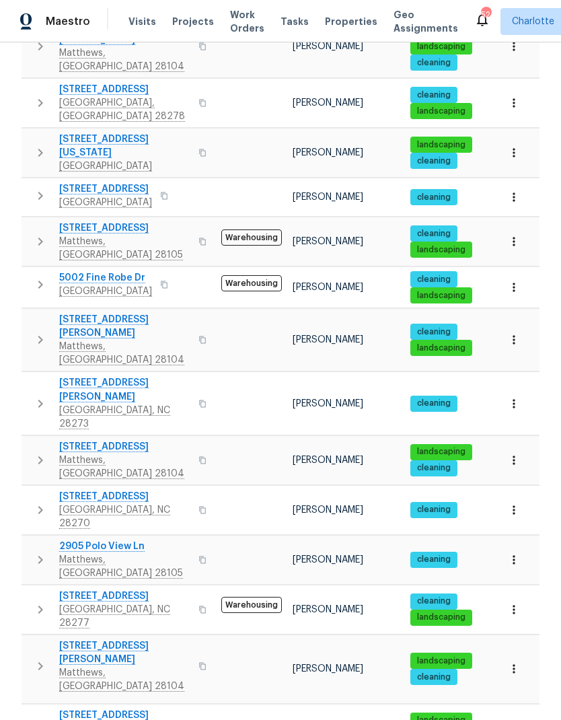
click at [44, 639] on button "button" at bounding box center [40, 666] width 27 height 54
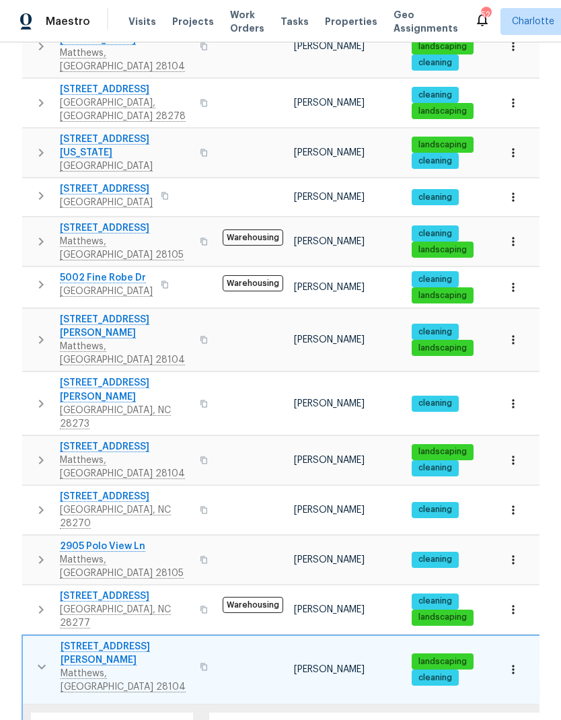
click at [40, 658] on icon "button" at bounding box center [42, 666] width 16 height 16
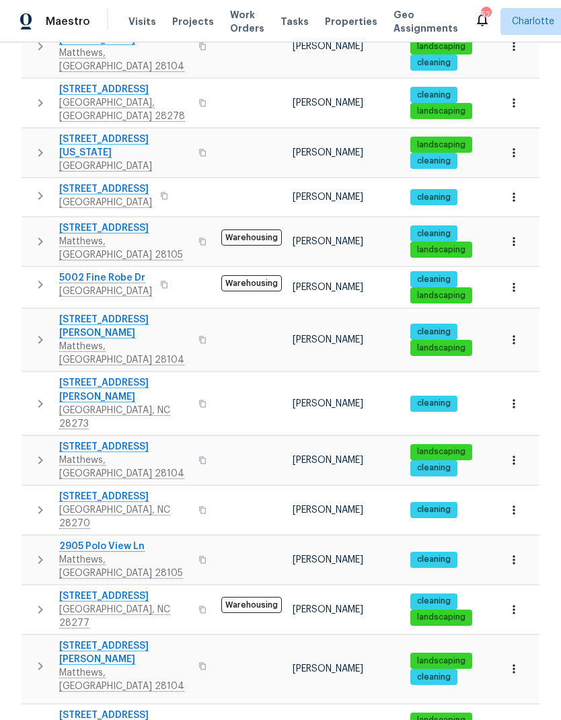
click at [36, 719] on icon "button" at bounding box center [40, 728] width 16 height 16
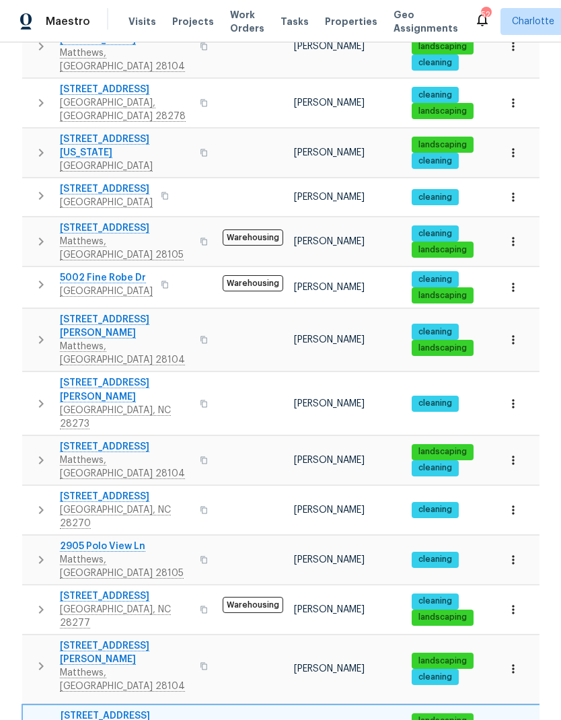
click at [42, 719] on icon "button" at bounding box center [42, 729] width 16 height 16
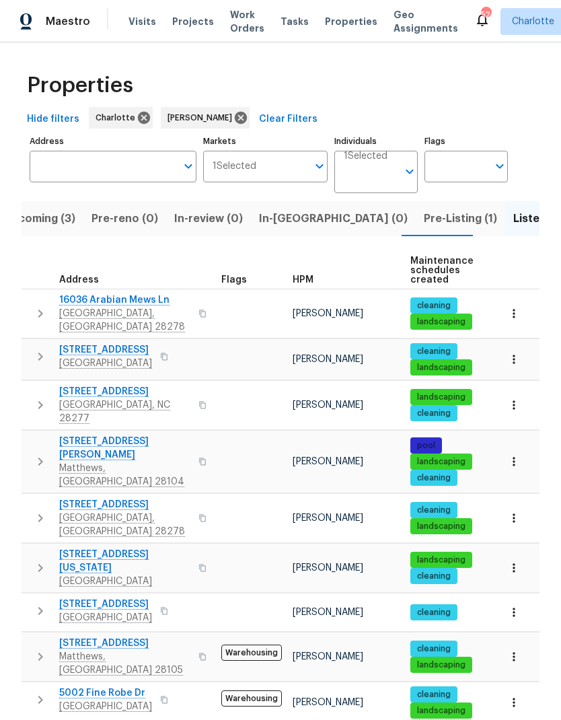
click at [283, 209] on span "In-[GEOGRAPHIC_DATA] (0)" at bounding box center [333, 218] width 149 height 19
